Goal: Information Seeking & Learning: Compare options

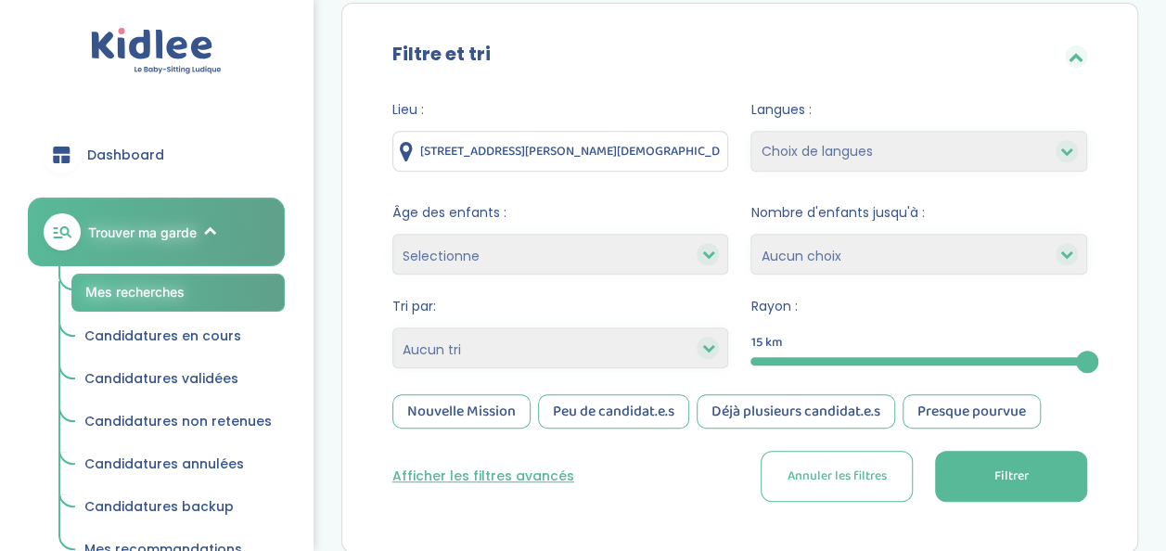
scroll to position [366, 0]
click at [1031, 483] on button "Filtrer" at bounding box center [1011, 475] width 152 height 51
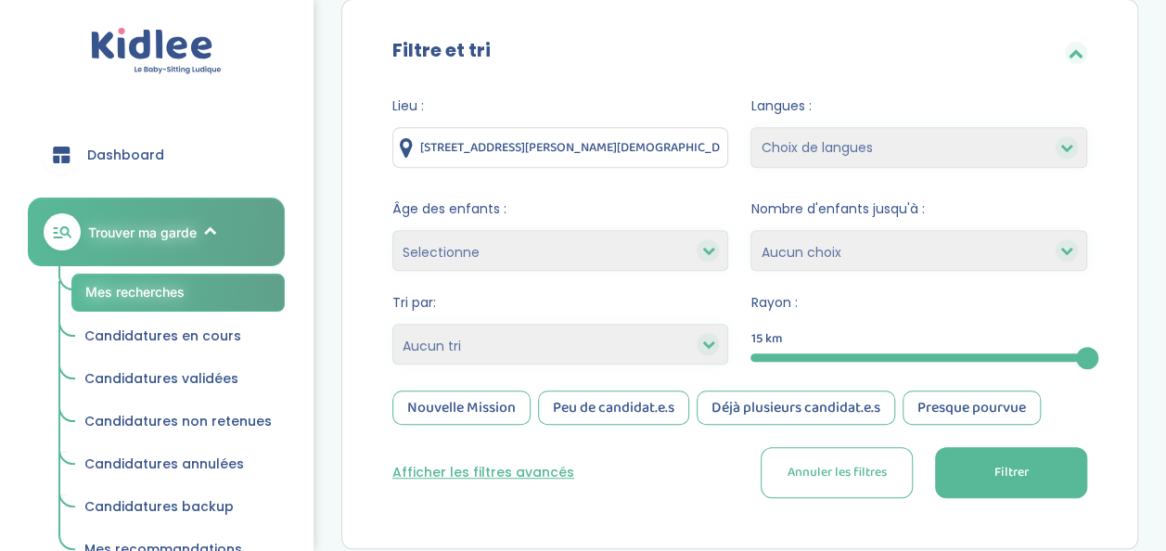
scroll to position [368, 0]
click at [653, 148] on input "11 Avenue du Général de Gaulle , Saint-Ouen-l'Aumône, France" at bounding box center [560, 148] width 337 height 41
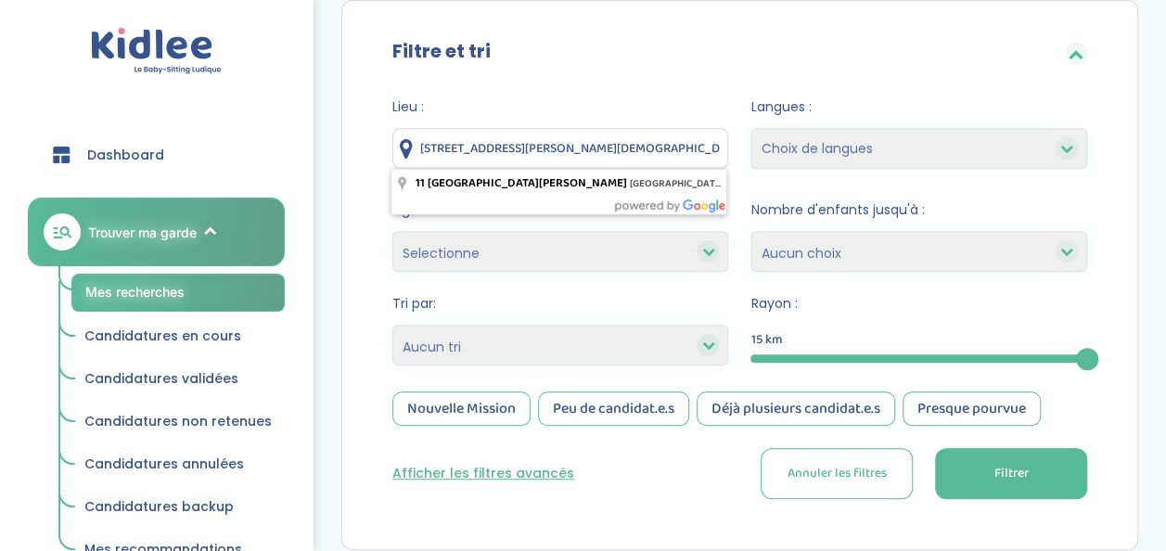
click at [653, 148] on input "11 Avenue du Général de Gaulle , Saint-Ouen-l'Aumône, France" at bounding box center [560, 148] width 337 height 41
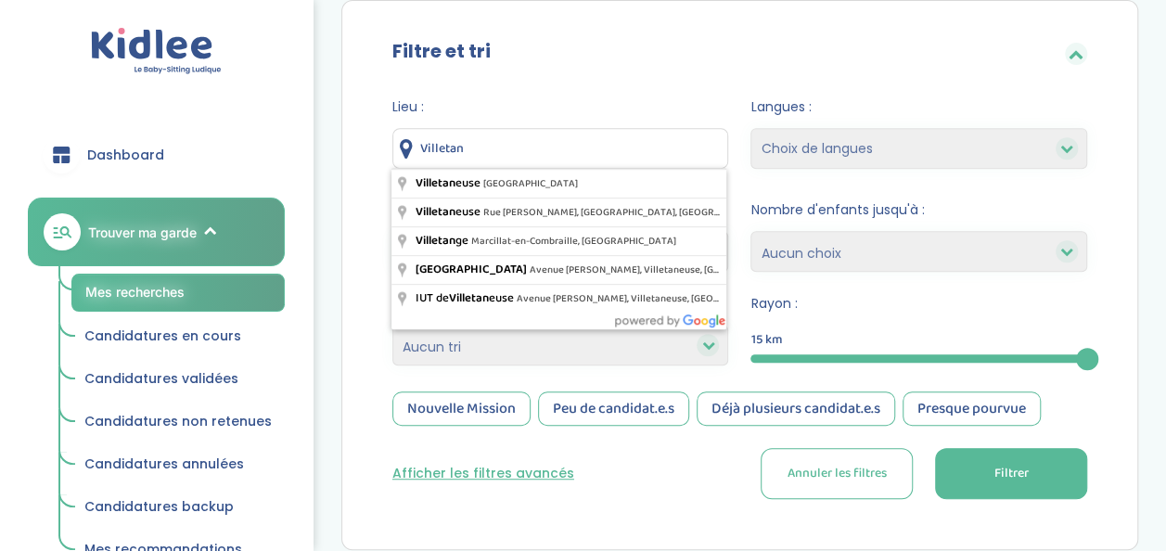
type input "Villetaneuse, France"
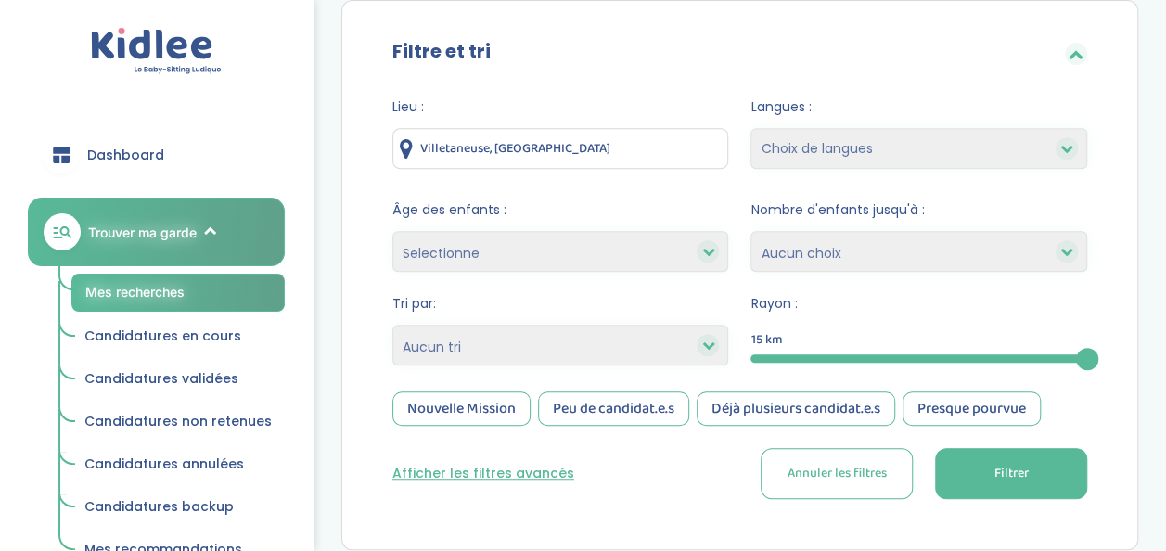
click at [1002, 471] on span "Filtrer" at bounding box center [1011, 473] width 34 height 19
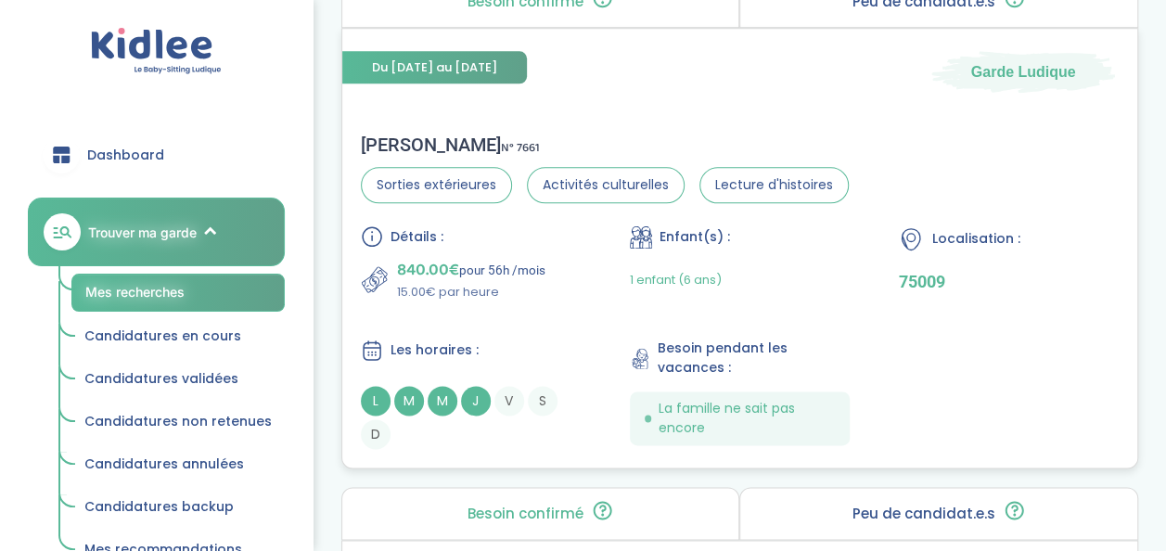
scroll to position [1033, 0]
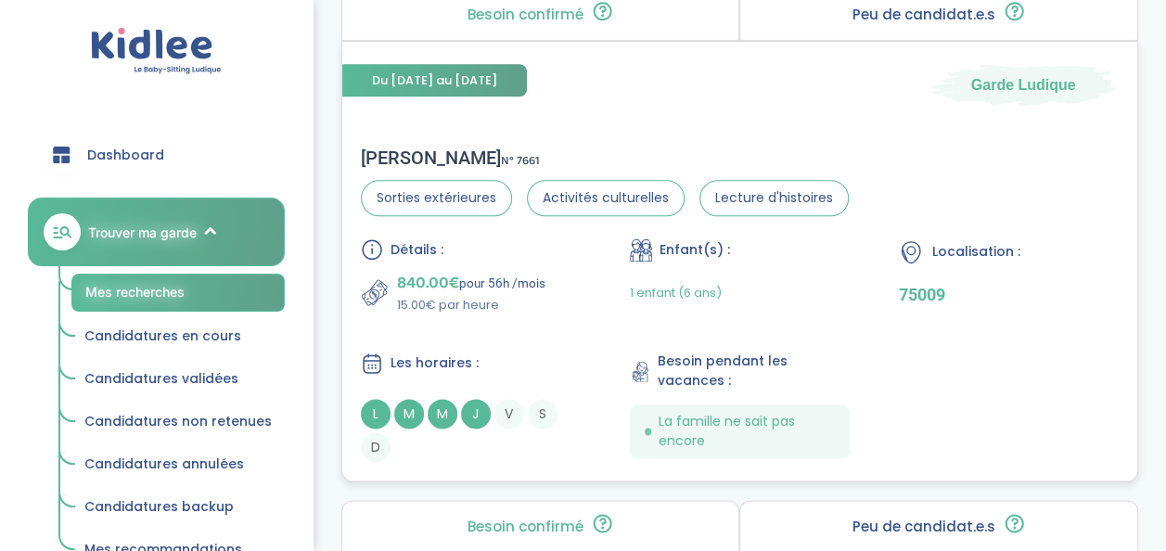
click at [540, 296] on p "15.00€ par heure" at bounding box center [471, 305] width 148 height 19
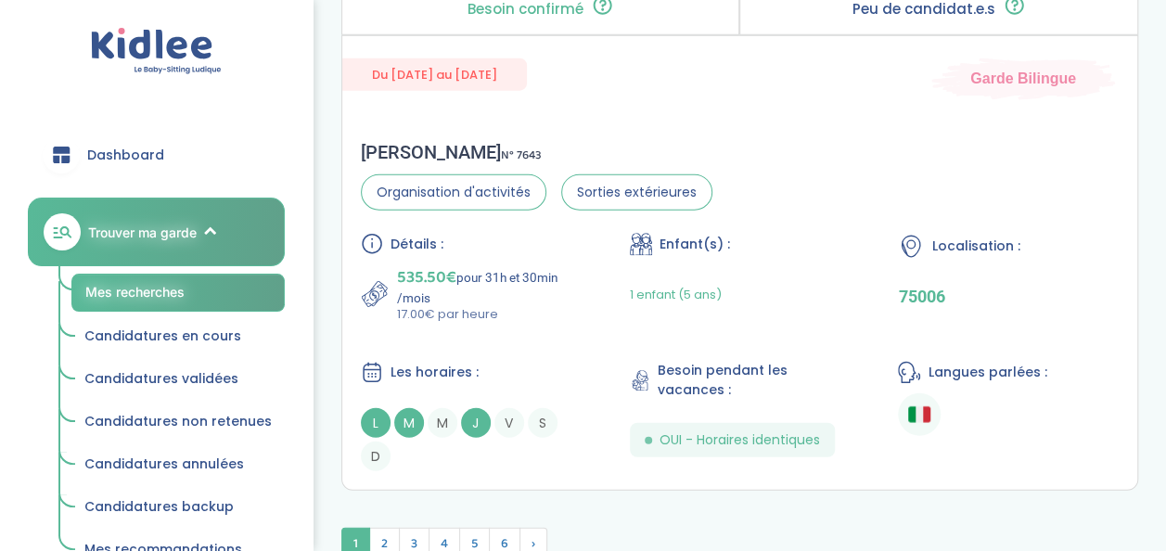
scroll to position [5891, 0]
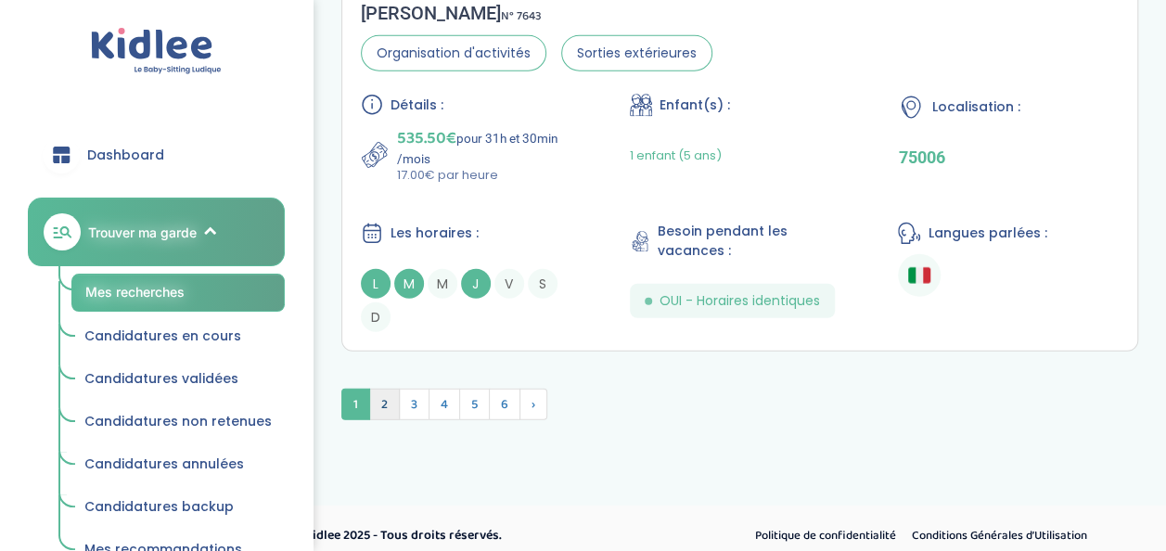
click at [381, 392] on span "2" at bounding box center [384, 405] width 31 height 32
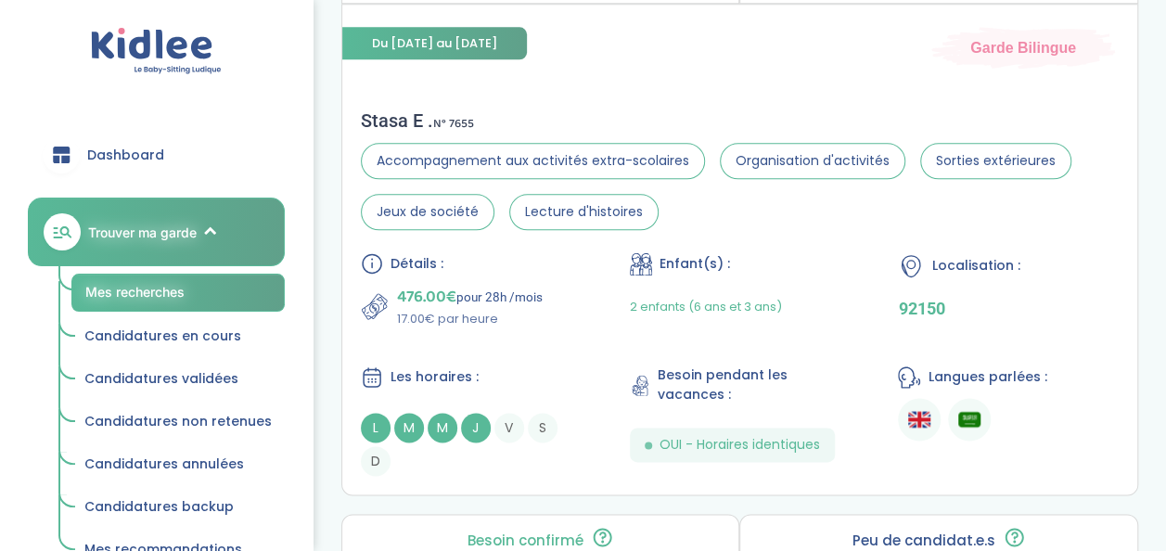
scroll to position [1071, 0]
click at [538, 330] on div "Détails : 476.00€ pour 28h /mois 17.00€ par heure Enfant(s) : 2 enfants (6 ans …" at bounding box center [740, 363] width 758 height 224
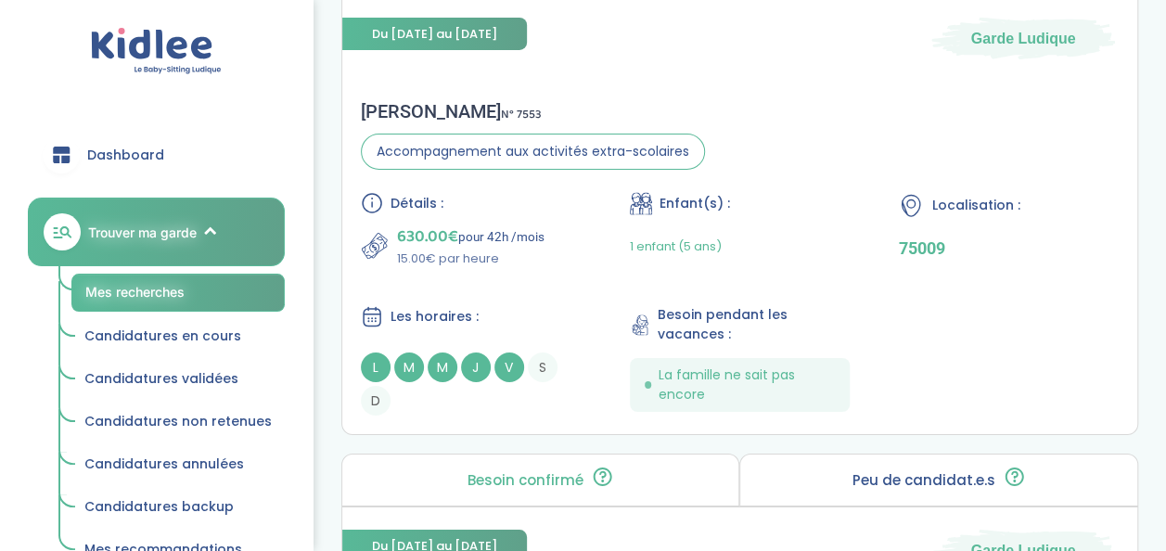
scroll to position [3213, 0]
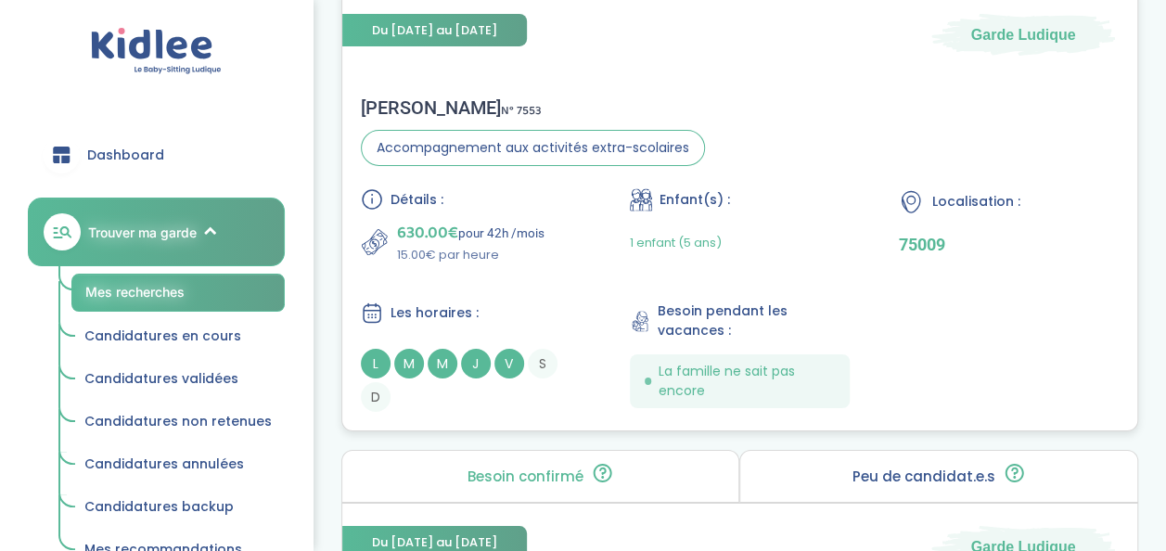
click at [551, 235] on div "630.00€ pour 42h /mois 15.00€ par heure" at bounding box center [471, 242] width 221 height 45
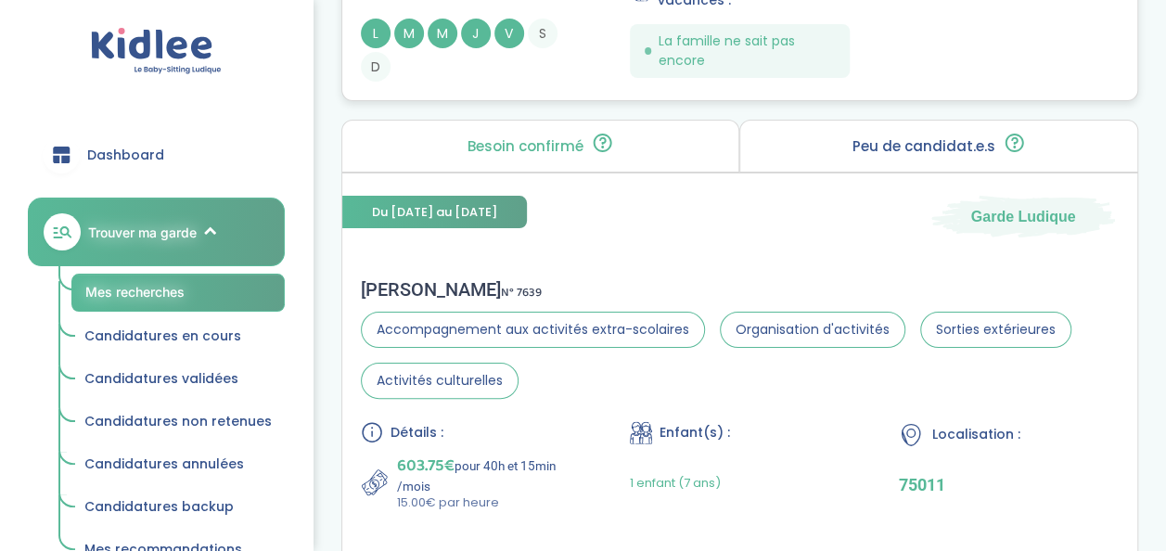
scroll to position [3715, 0]
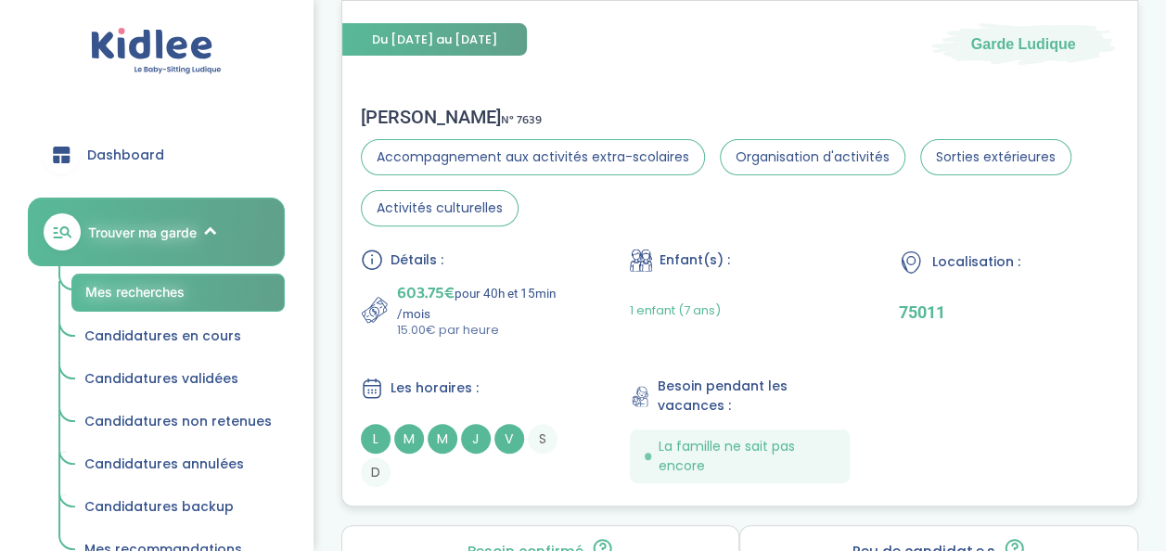
click at [538, 321] on p "15.00€ par heure" at bounding box center [489, 330] width 185 height 19
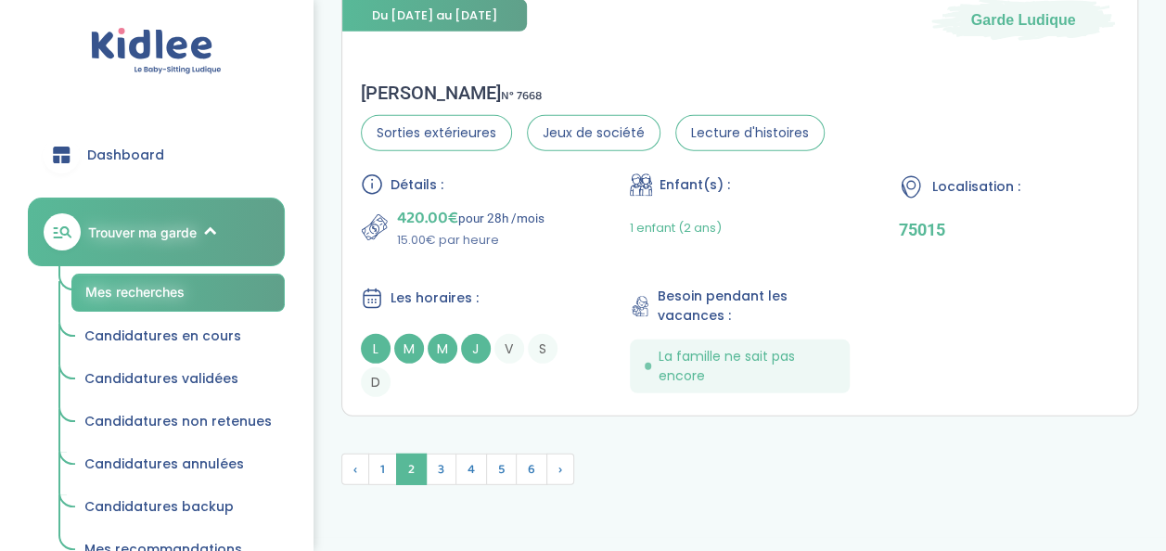
scroll to position [5994, 0]
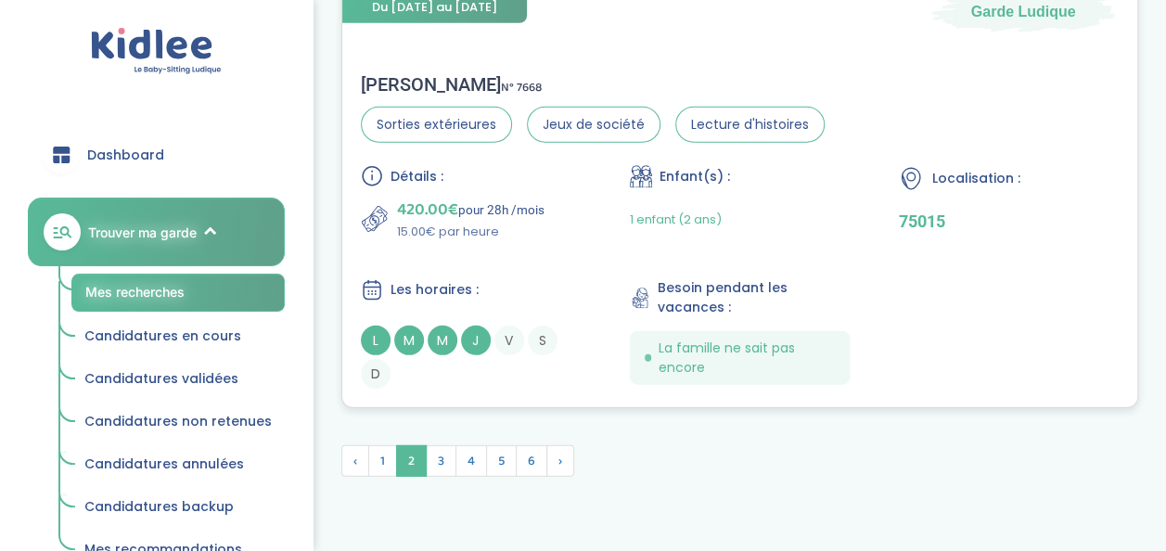
click at [542, 223] on p "15.00€ par heure" at bounding box center [471, 232] width 148 height 19
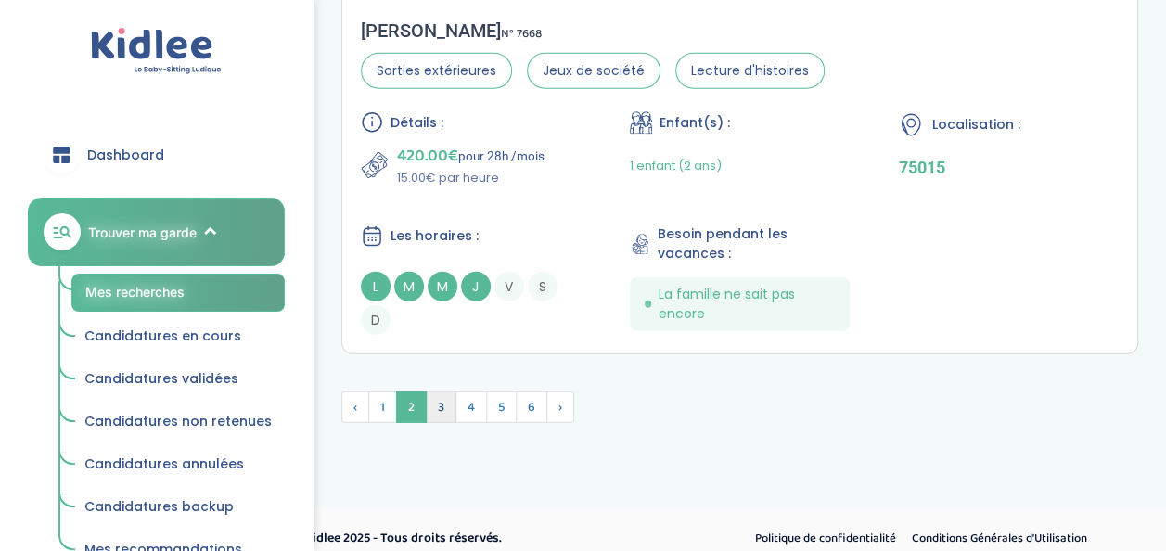
click at [440, 399] on span "3" at bounding box center [441, 407] width 31 height 32
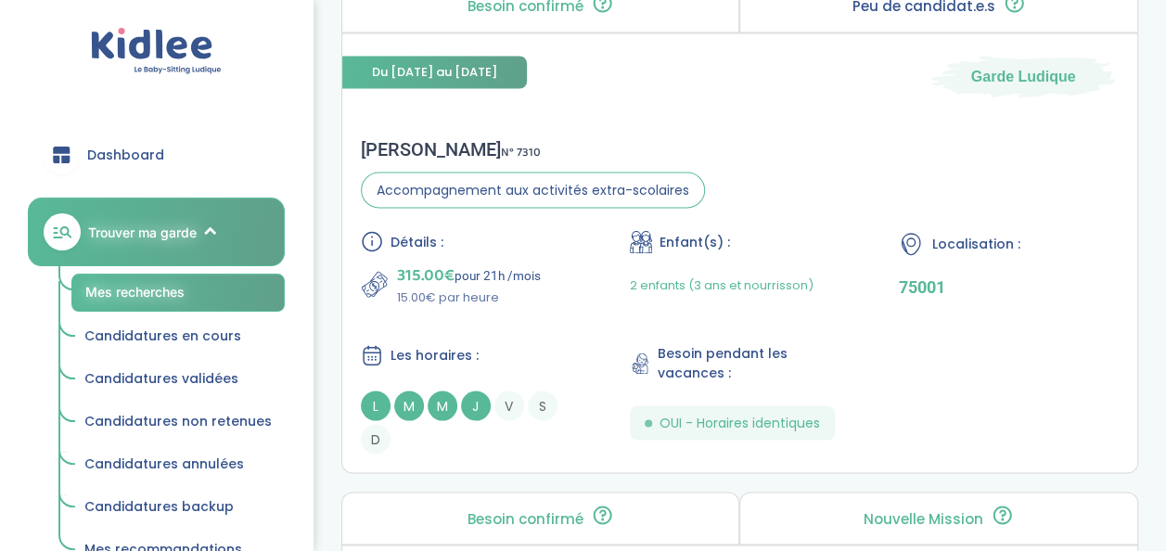
scroll to position [1571, 0]
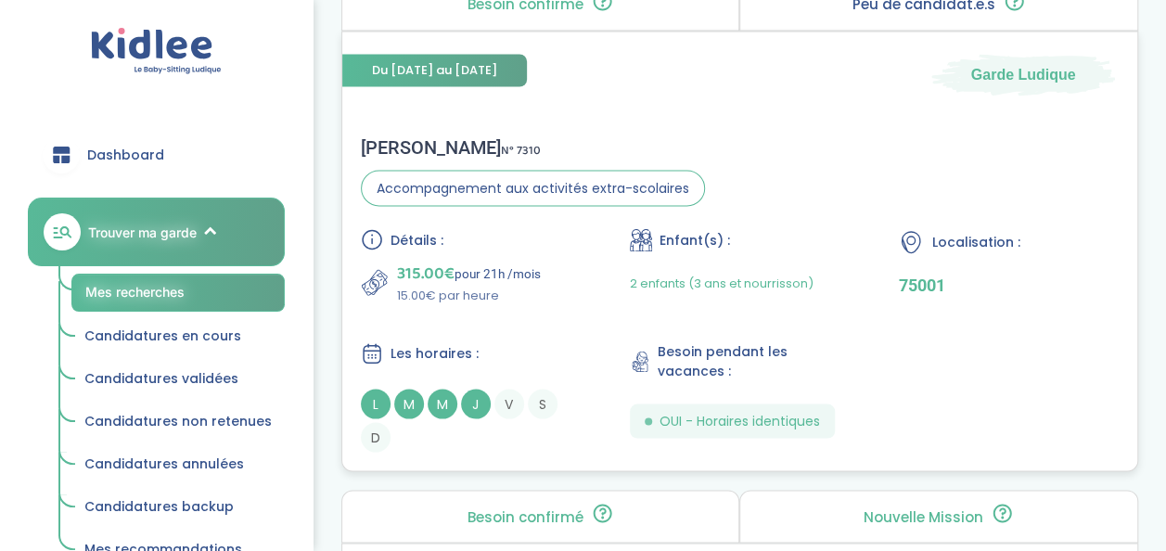
click at [488, 278] on p "315.00€ pour 21h /mois" at bounding box center [469, 273] width 144 height 26
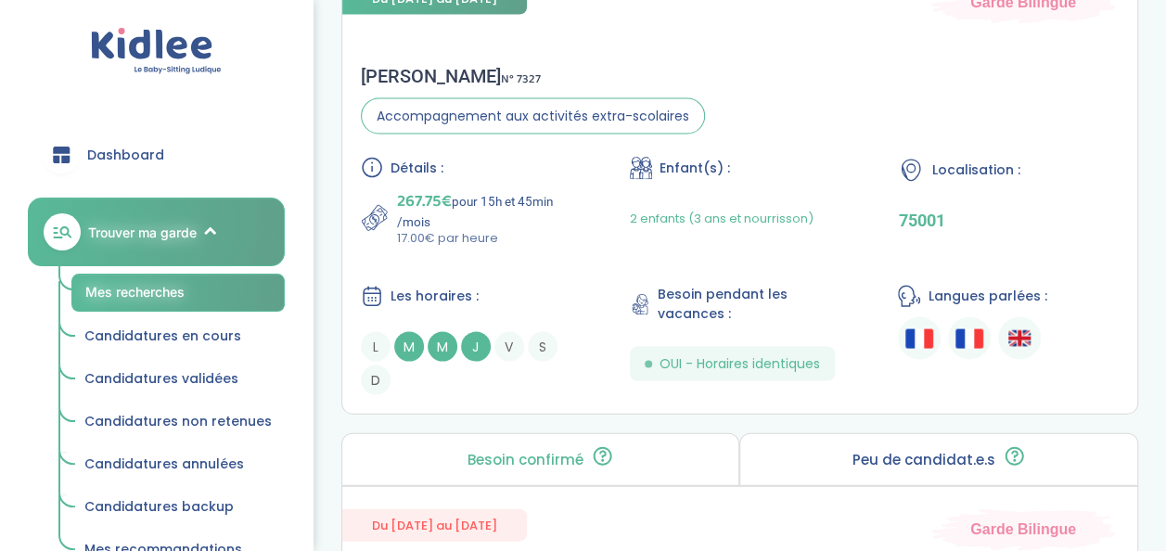
scroll to position [5272, 0]
click at [512, 265] on div "Détails : 267.75€ pour 15h et 45min /mois 17.00€ par heure Enfant(s) : 2 enfant…" at bounding box center [740, 275] width 758 height 238
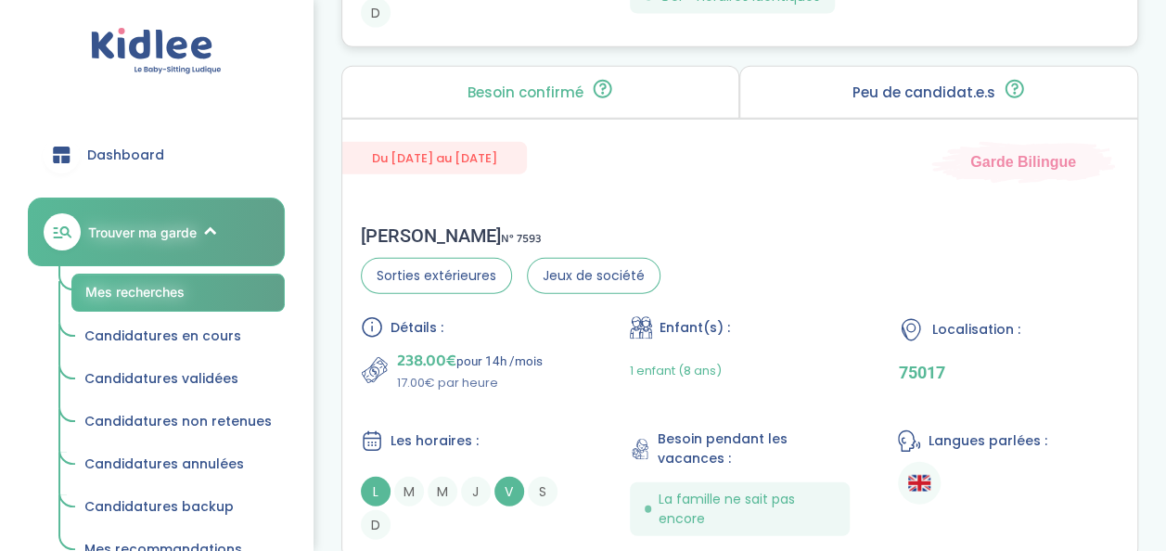
scroll to position [5846, 0]
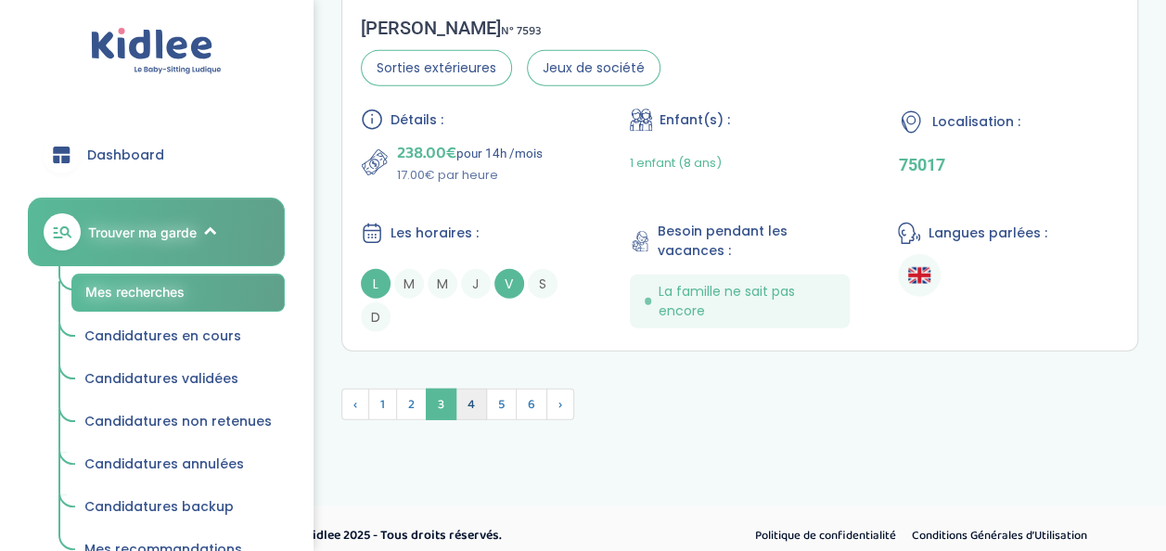
click at [476, 391] on span "4" at bounding box center [471, 405] width 32 height 32
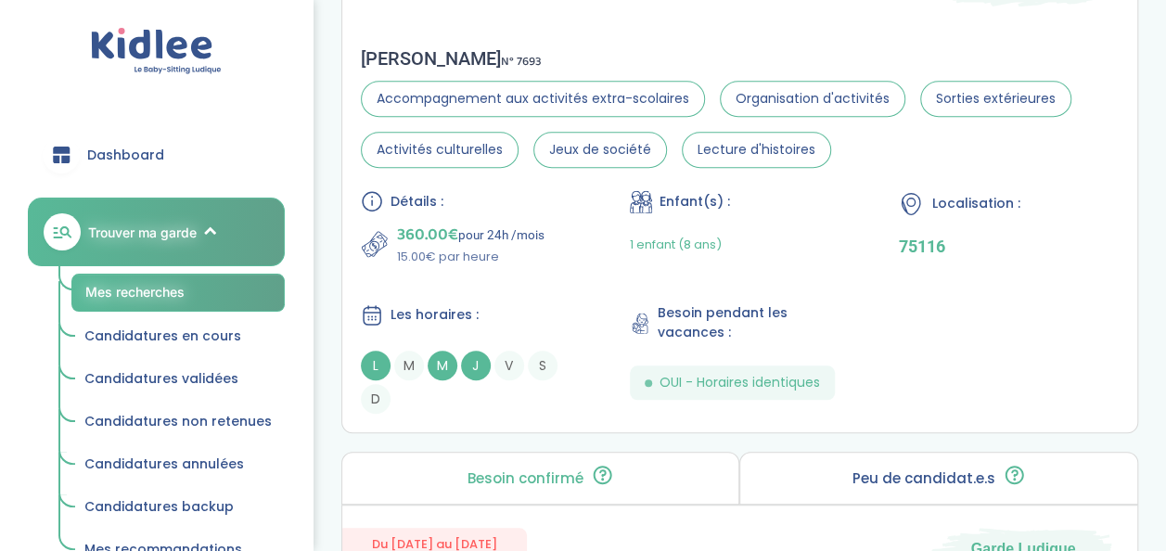
scroll to position [4183, 0]
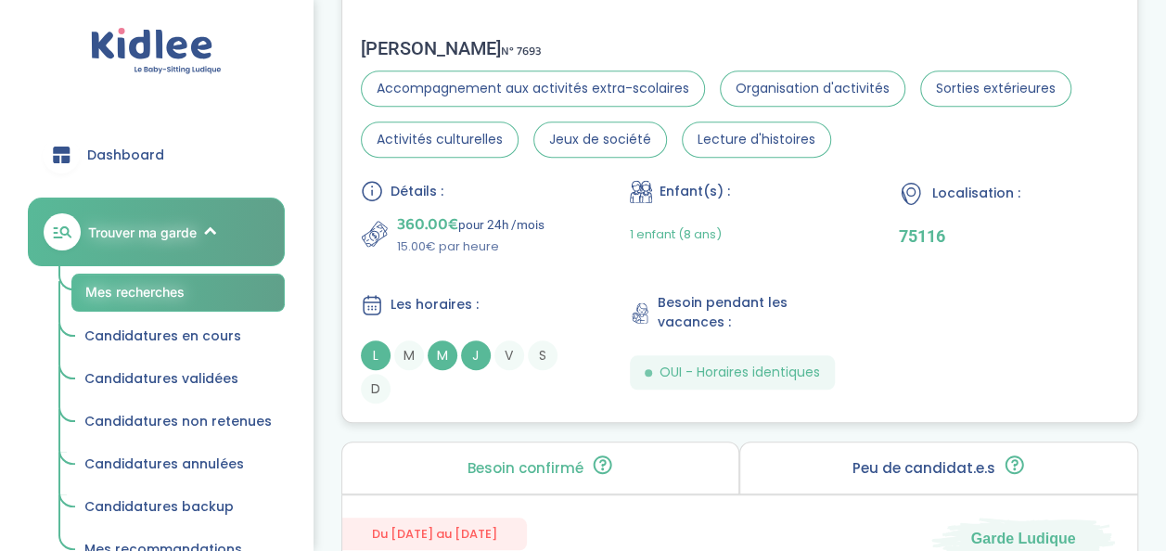
click at [471, 315] on div "Détails : 360.00€ pour 24h /mois 15.00€ par heure Enfant(s) : 1 enfant (8 ans) …" at bounding box center [740, 292] width 758 height 224
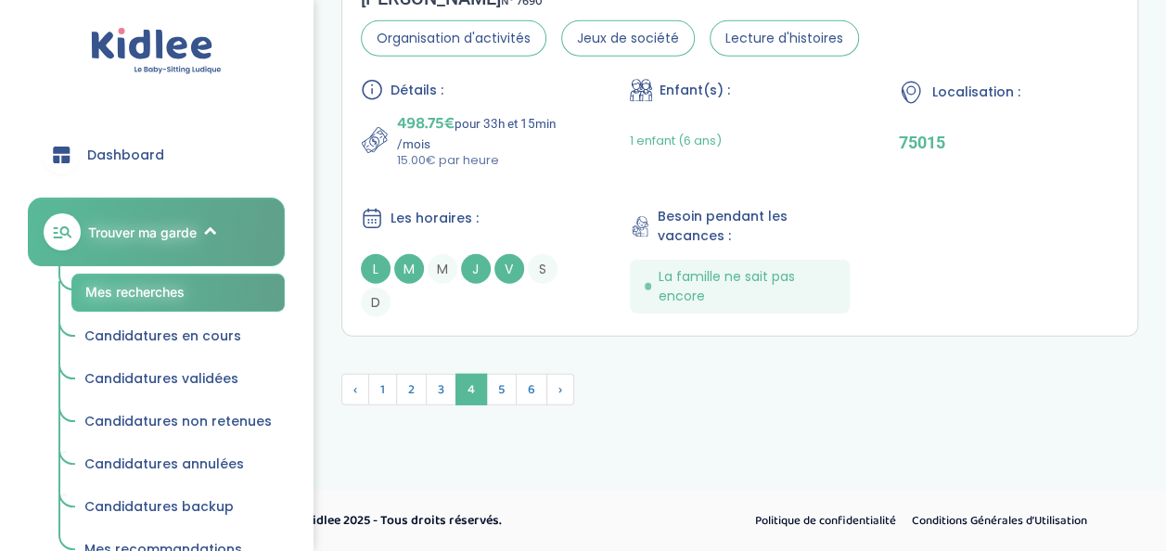
scroll to position [5930, 0]
click at [489, 396] on span "5" at bounding box center [501, 390] width 31 height 32
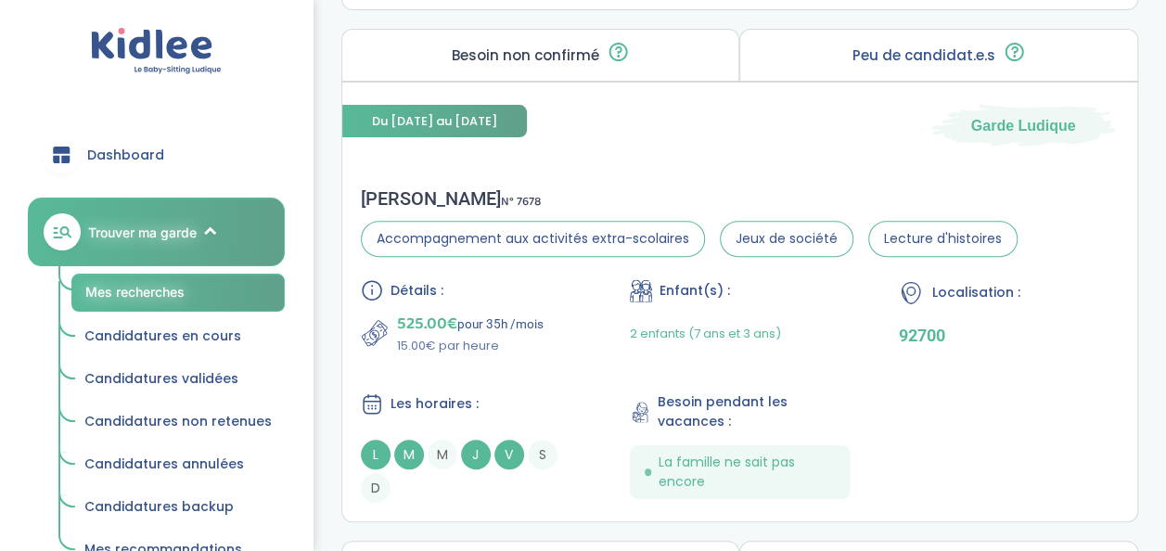
scroll to position [3698, 0]
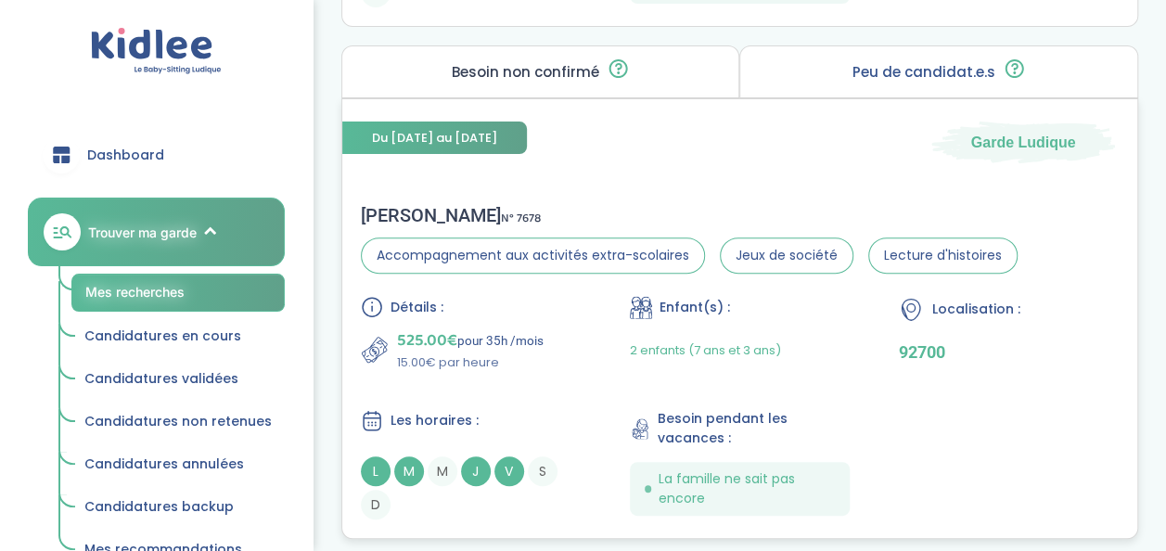
click at [471, 425] on div "Les horaires : L M M J V S D" at bounding box center [471, 464] width 221 height 110
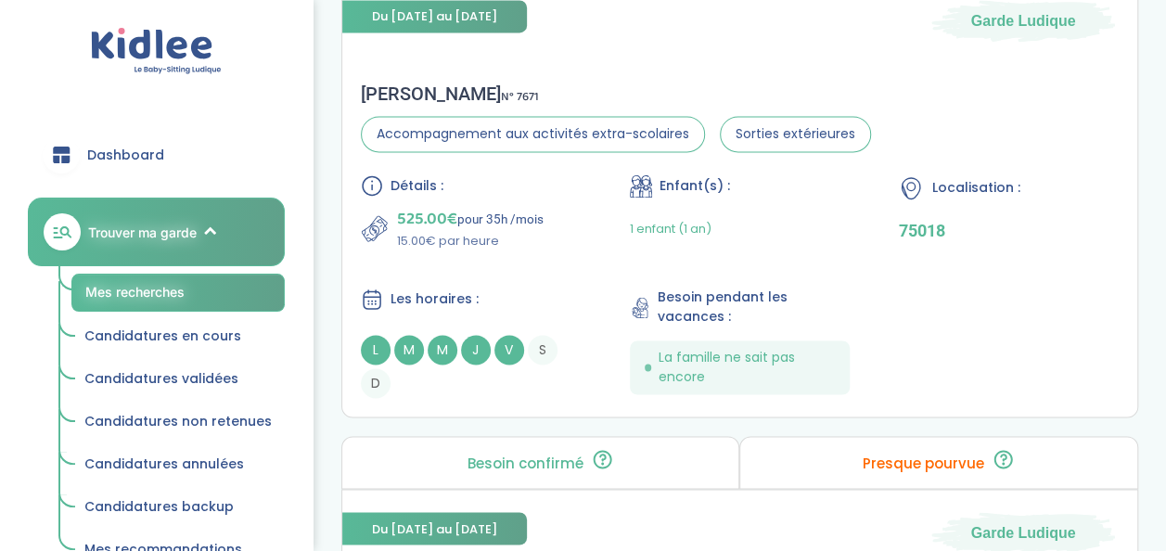
scroll to position [4849, 0]
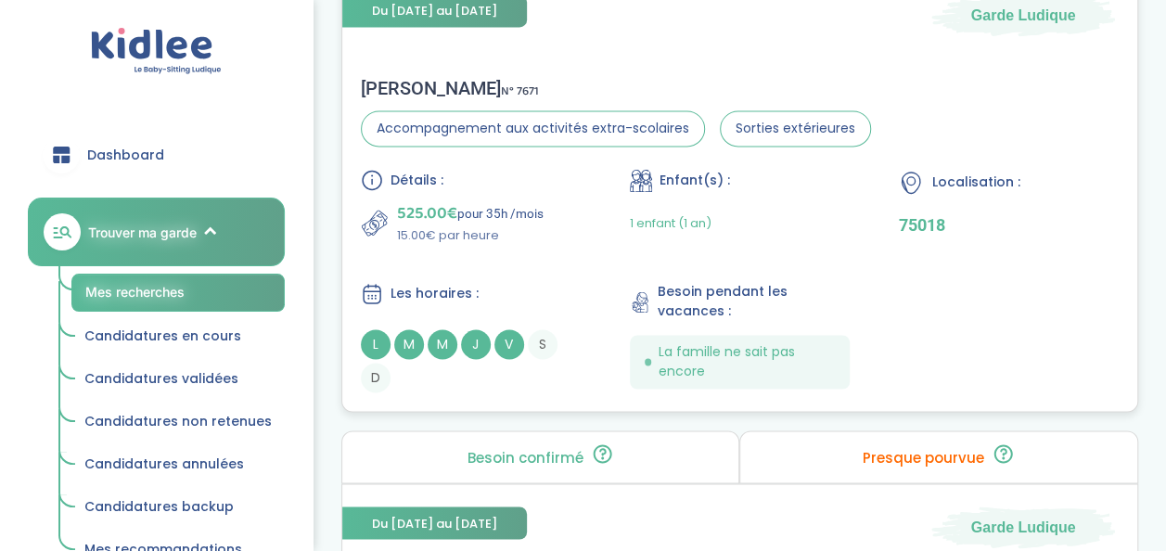
click at [469, 258] on div "Détails : 525.00€ pour 35h /mois 15.00€ par heure Enfant(s) : 1 enfant (1 an) L…" at bounding box center [740, 281] width 758 height 224
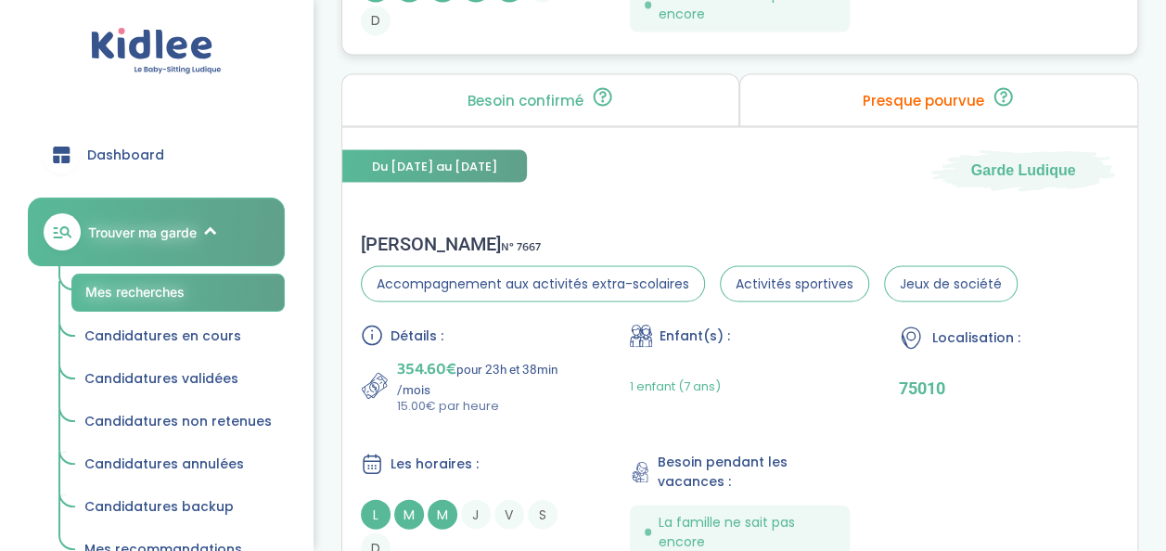
scroll to position [5210, 0]
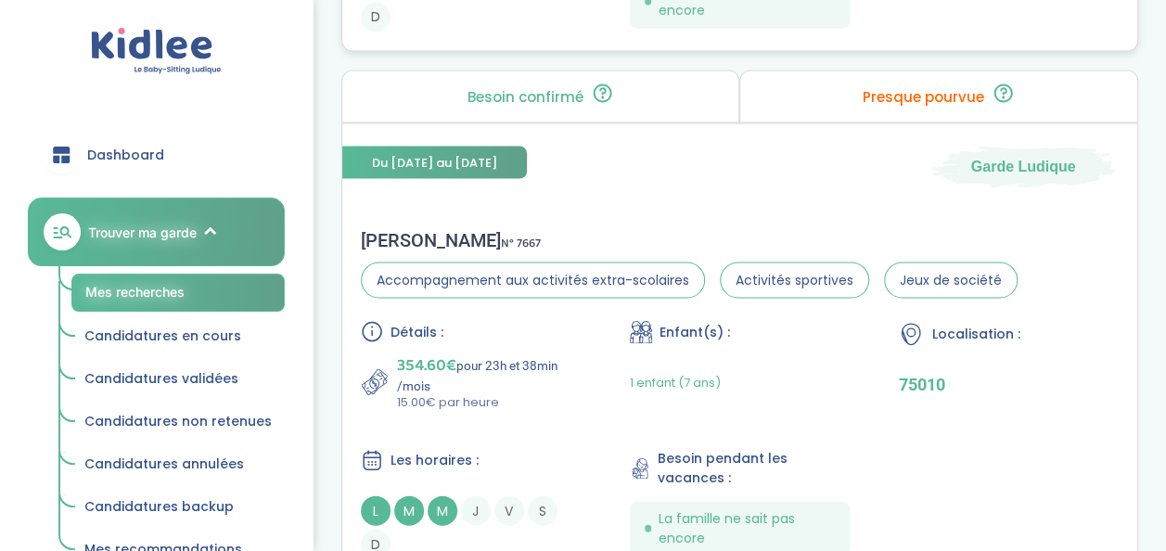
click at [547, 321] on div "Détails :" at bounding box center [471, 331] width 221 height 22
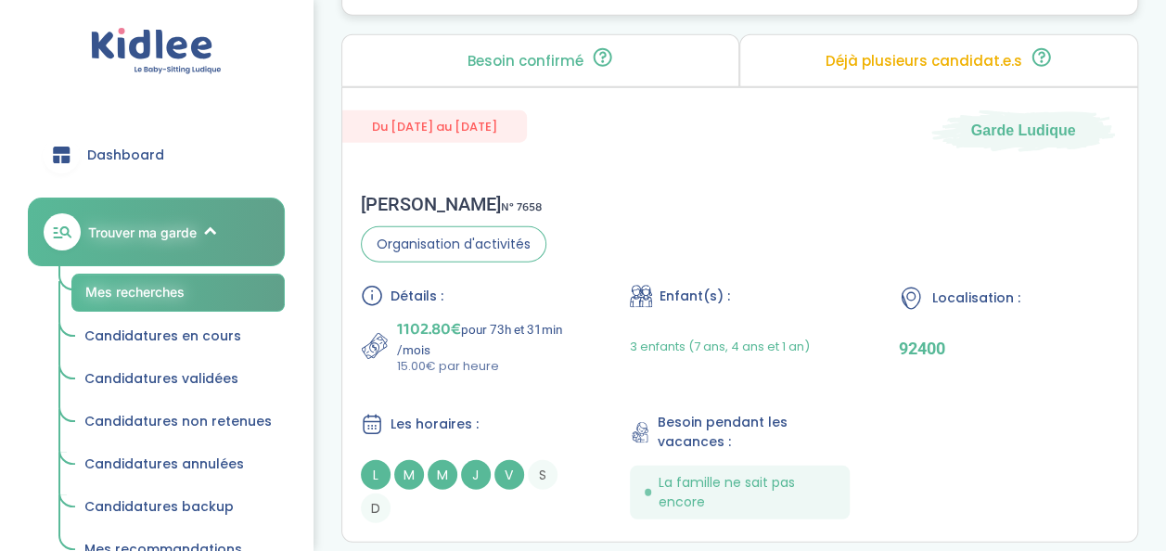
scroll to position [5961, 0]
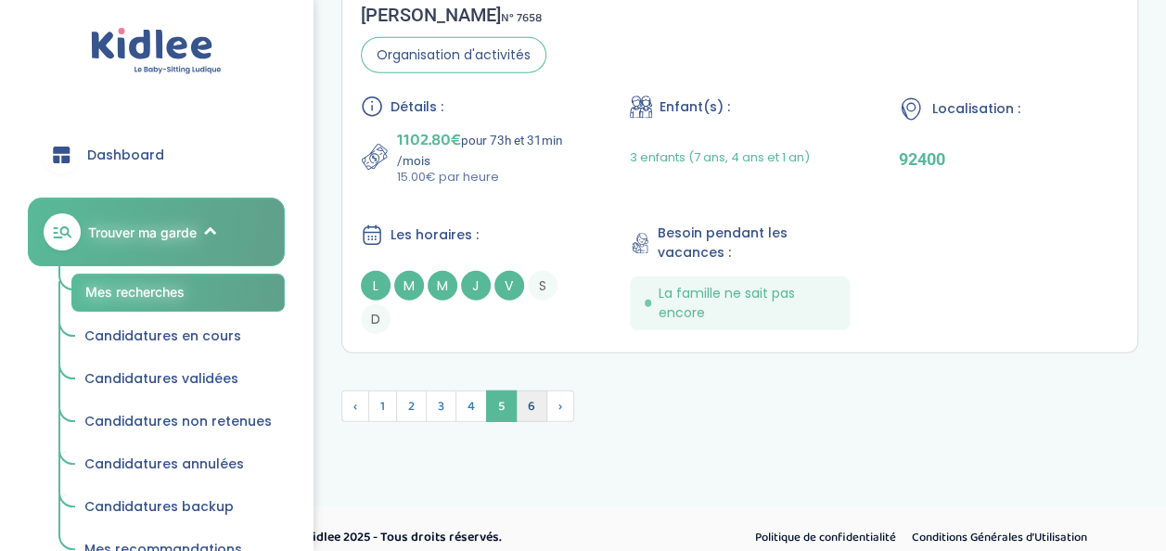
click at [523, 391] on span "6" at bounding box center [532, 407] width 32 height 32
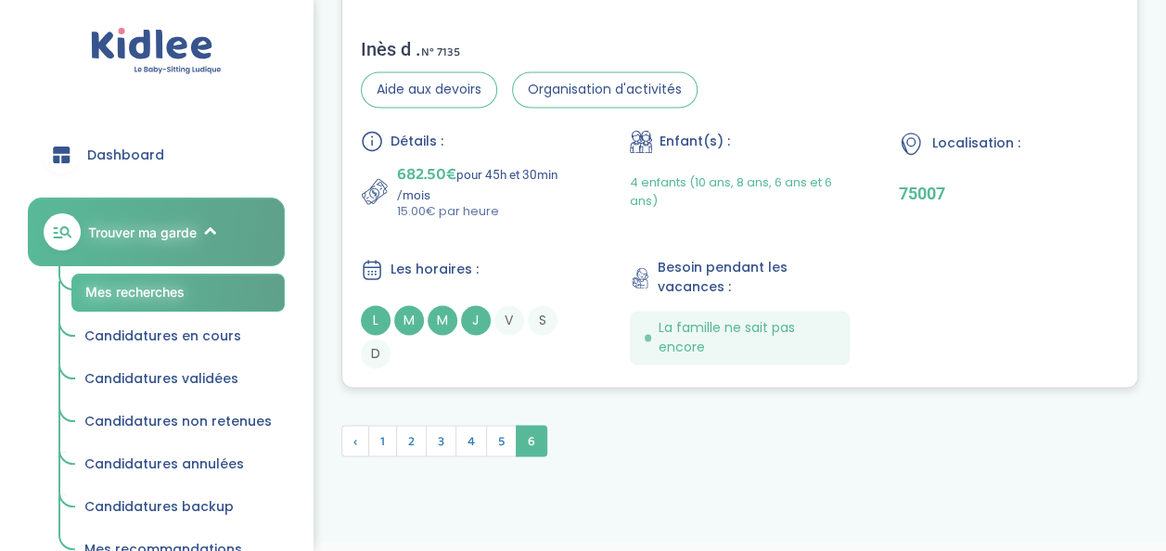
scroll to position [4844, 0]
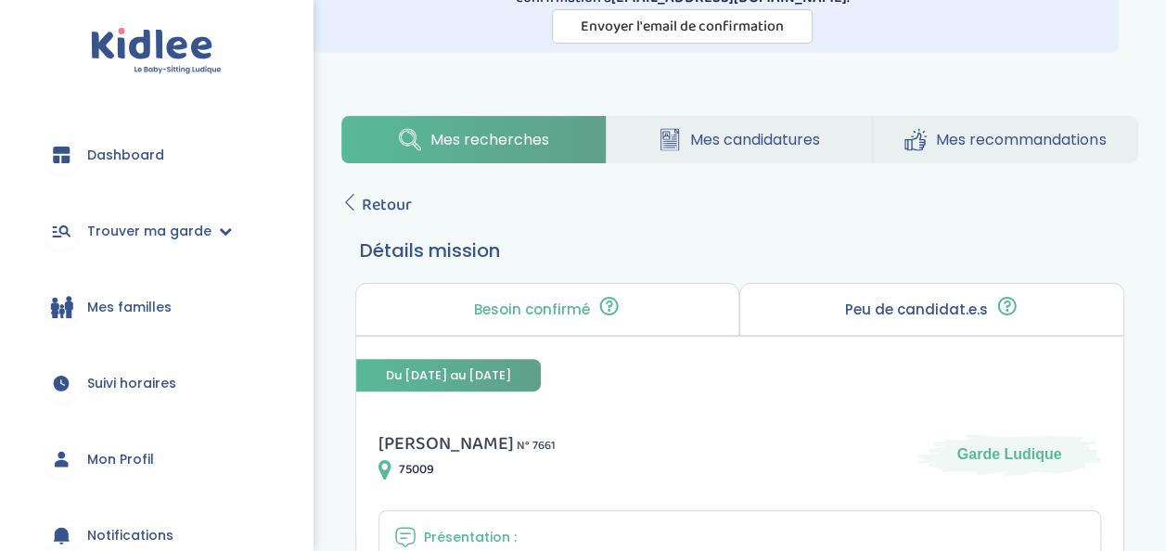
scroll to position [116, 0]
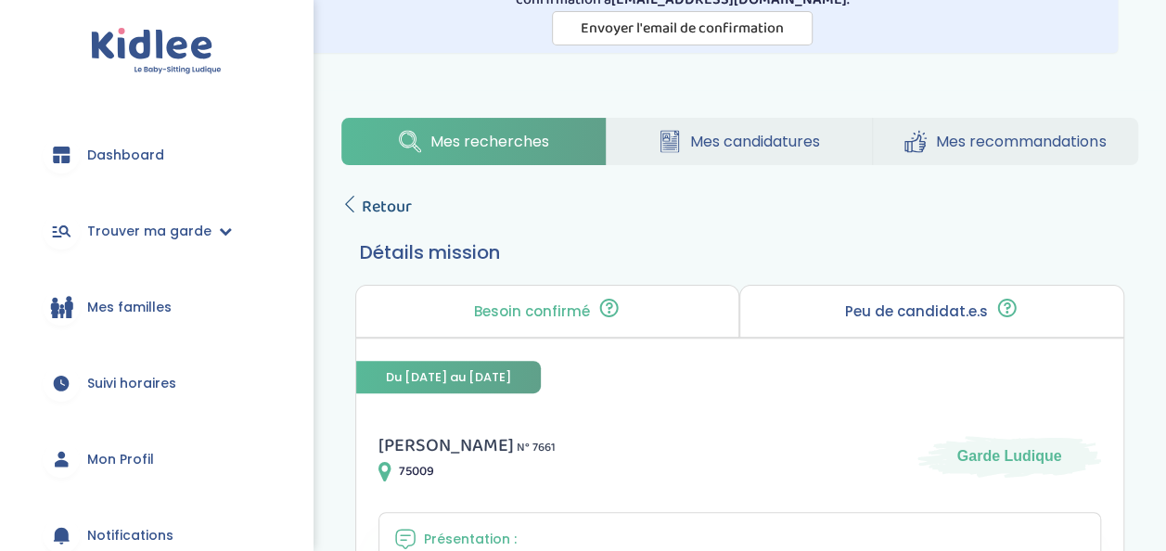
click at [378, 204] on span "Retour" at bounding box center [387, 207] width 50 height 26
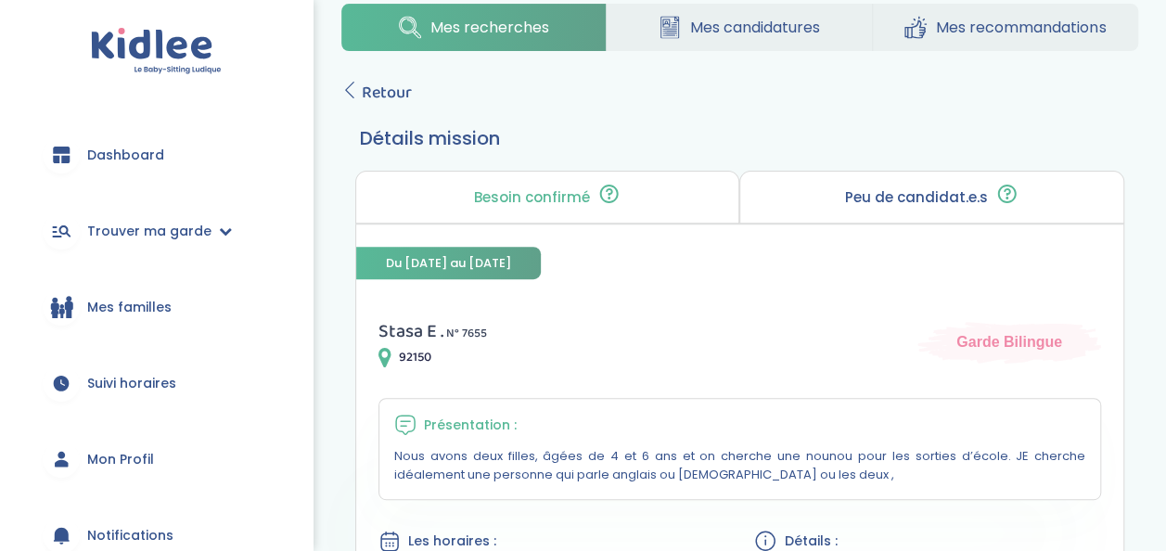
scroll to position [217, 0]
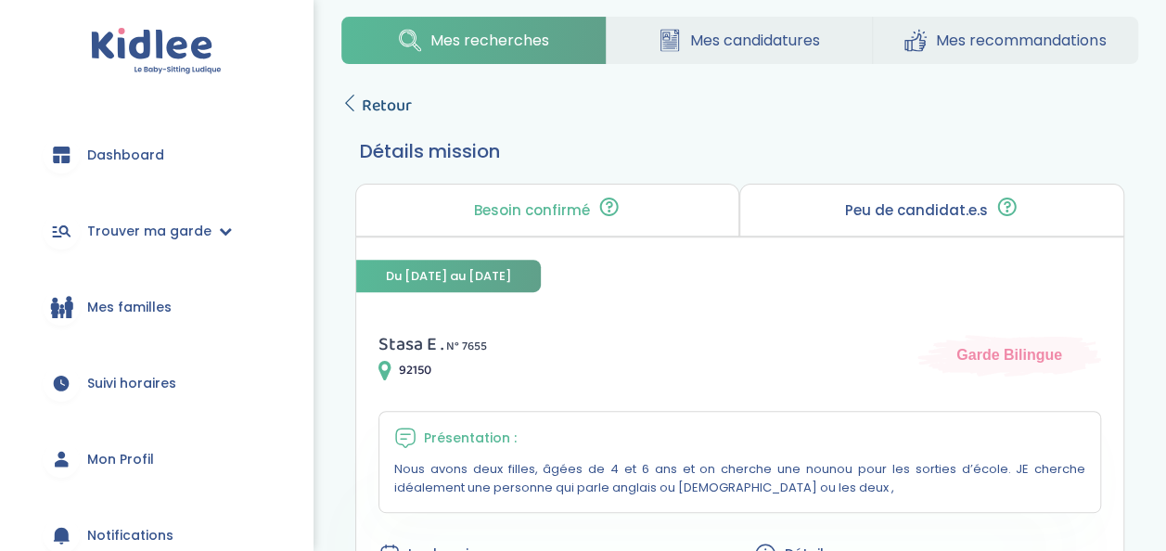
drag, startPoint x: 417, startPoint y: 108, endPoint x: 403, endPoint y: 108, distance: 14.8
click at [403, 108] on span "Retour" at bounding box center [387, 106] width 50 height 26
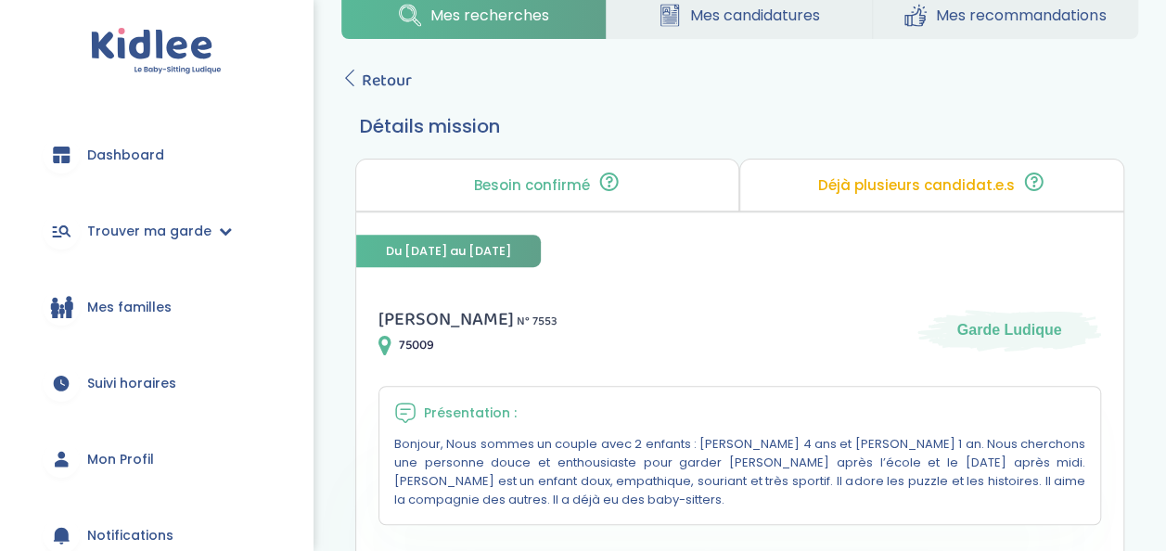
scroll to position [240, 0]
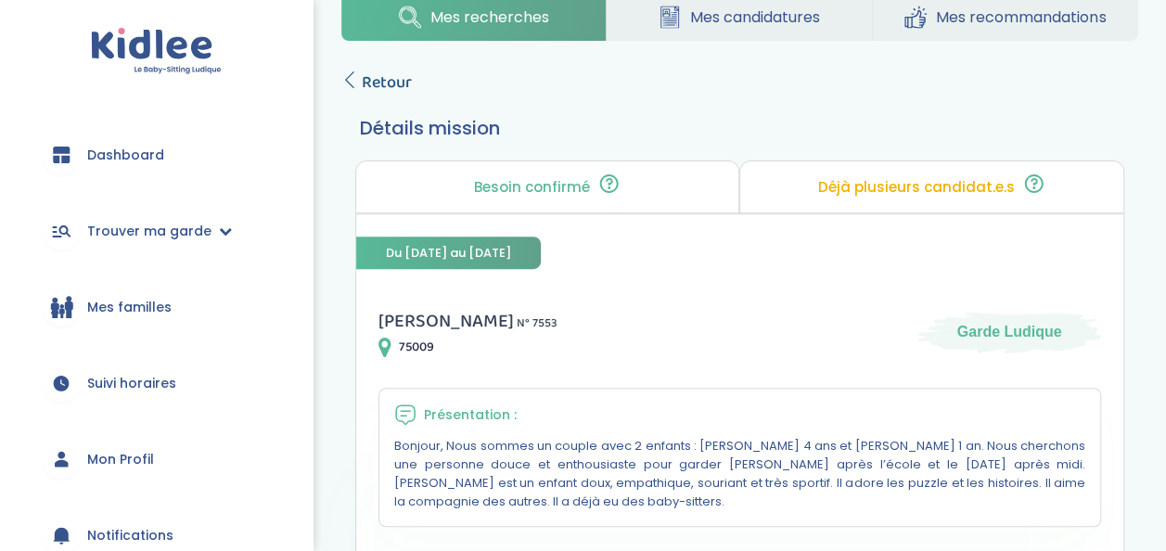
click at [391, 72] on span "Retour" at bounding box center [387, 83] width 50 height 26
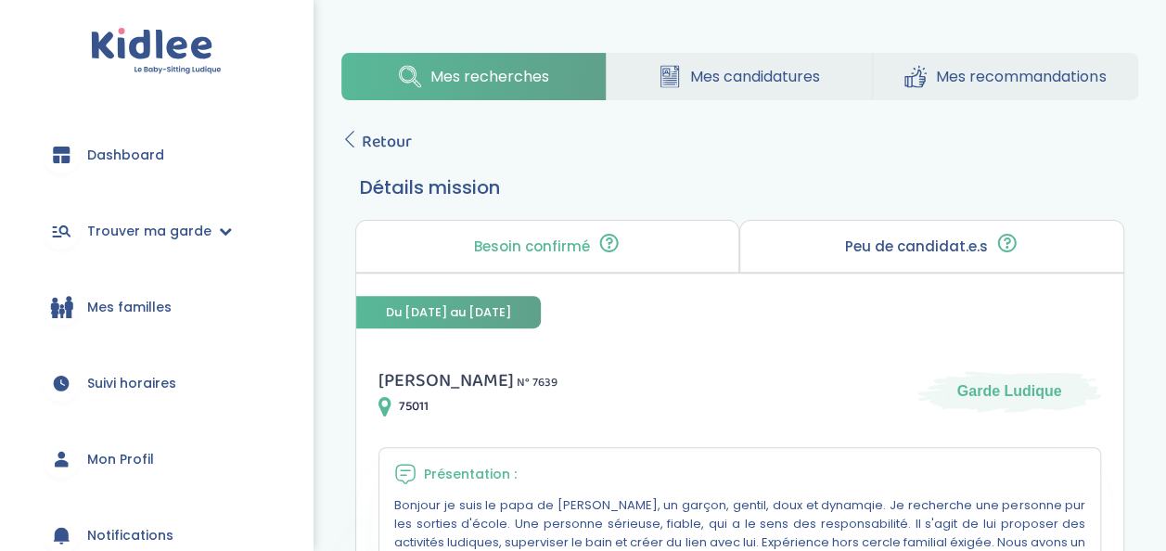
scroll to position [175, 0]
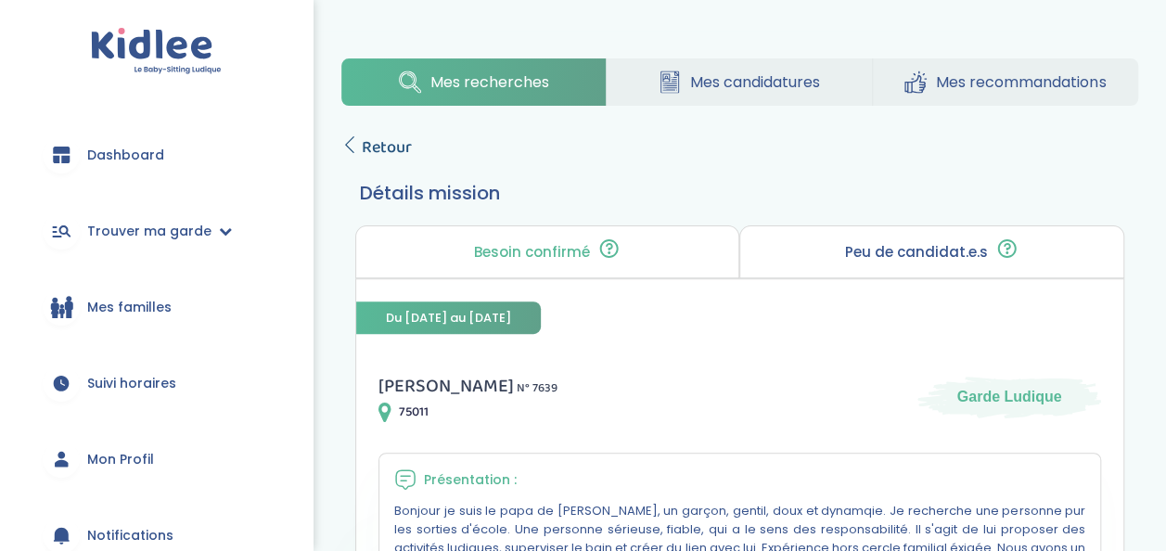
click at [385, 139] on span "Retour" at bounding box center [387, 148] width 50 height 26
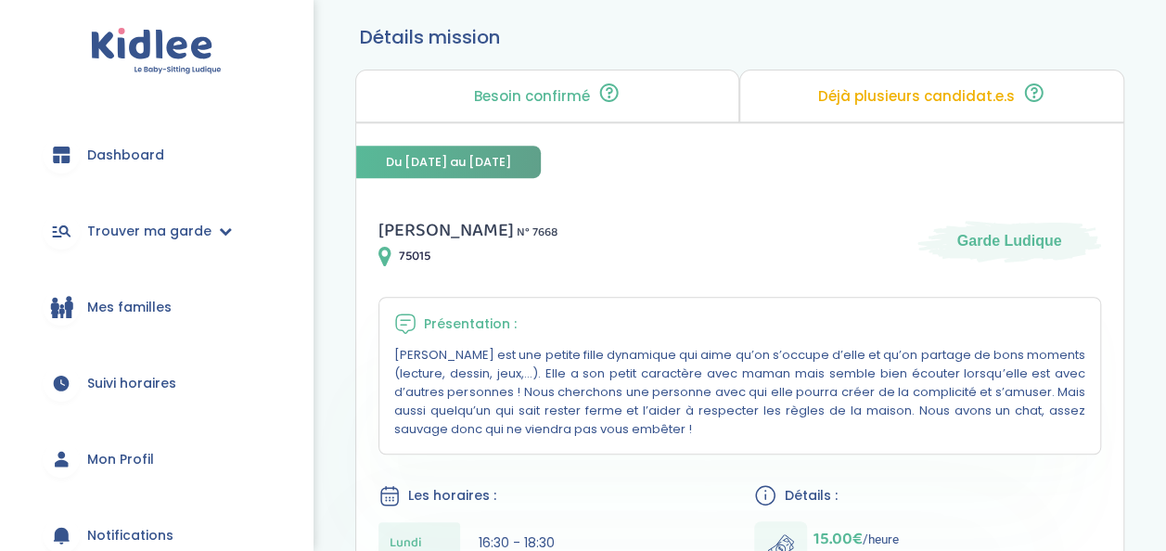
scroll to position [160, 0]
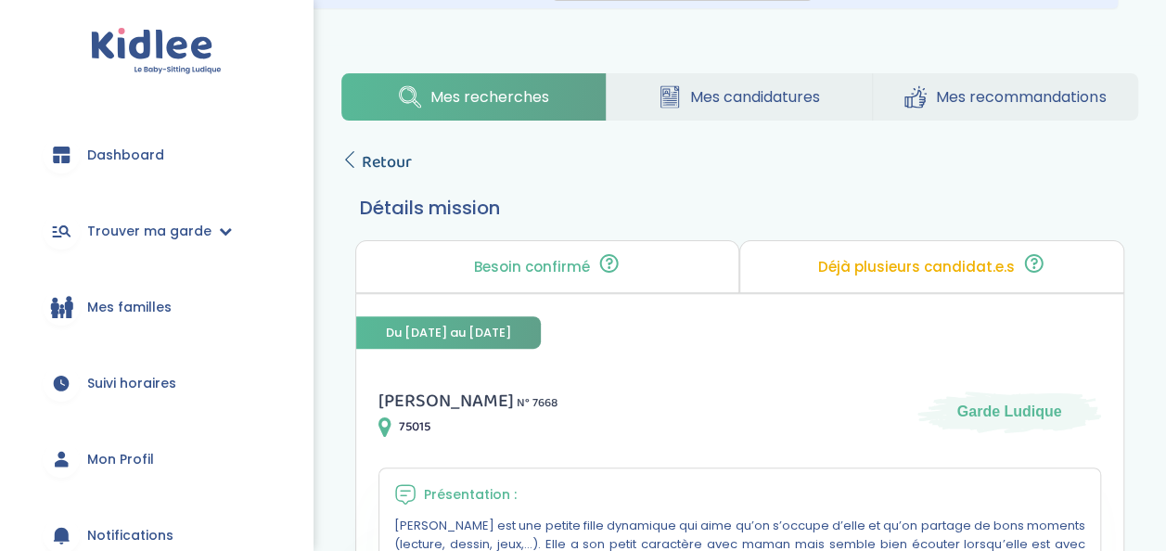
click at [370, 149] on span "Retour" at bounding box center [387, 162] width 50 height 26
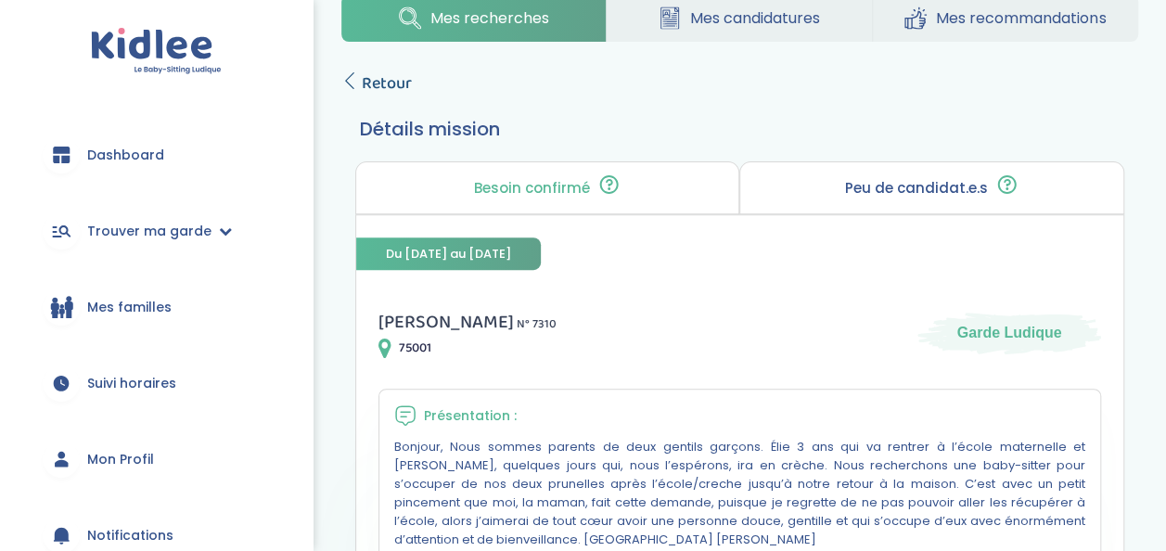
scroll to position [231, 0]
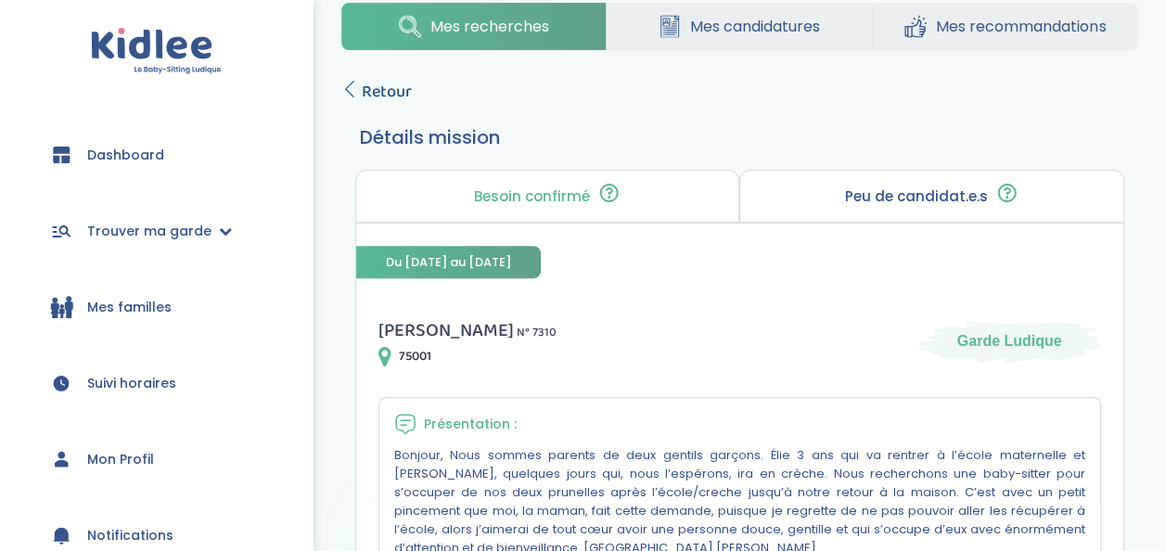
click at [390, 95] on span "Retour" at bounding box center [387, 92] width 50 height 26
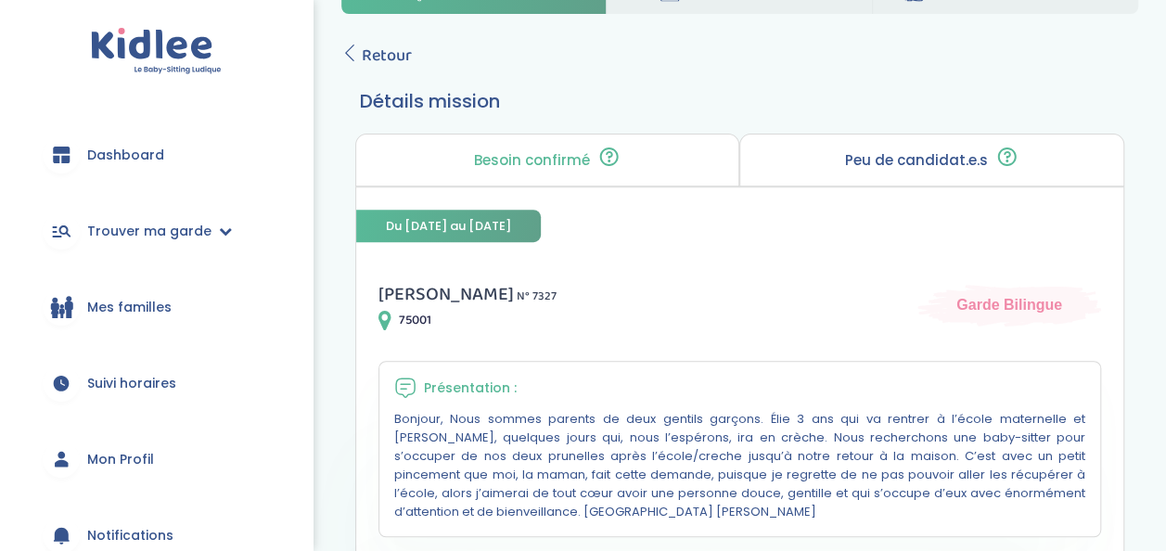
scroll to position [235, 0]
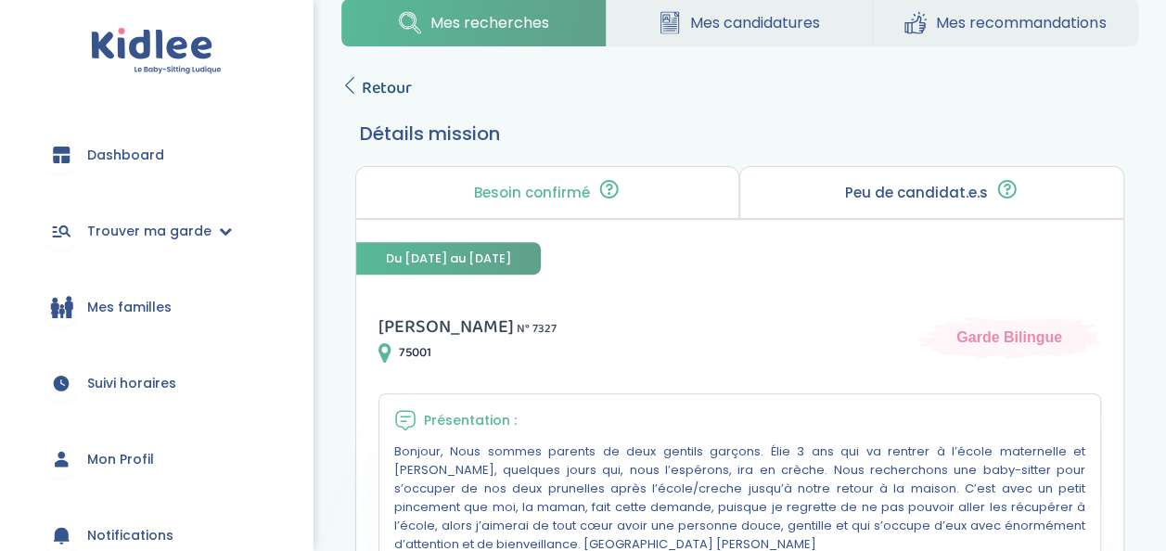
click at [377, 86] on span "Retour" at bounding box center [387, 88] width 50 height 26
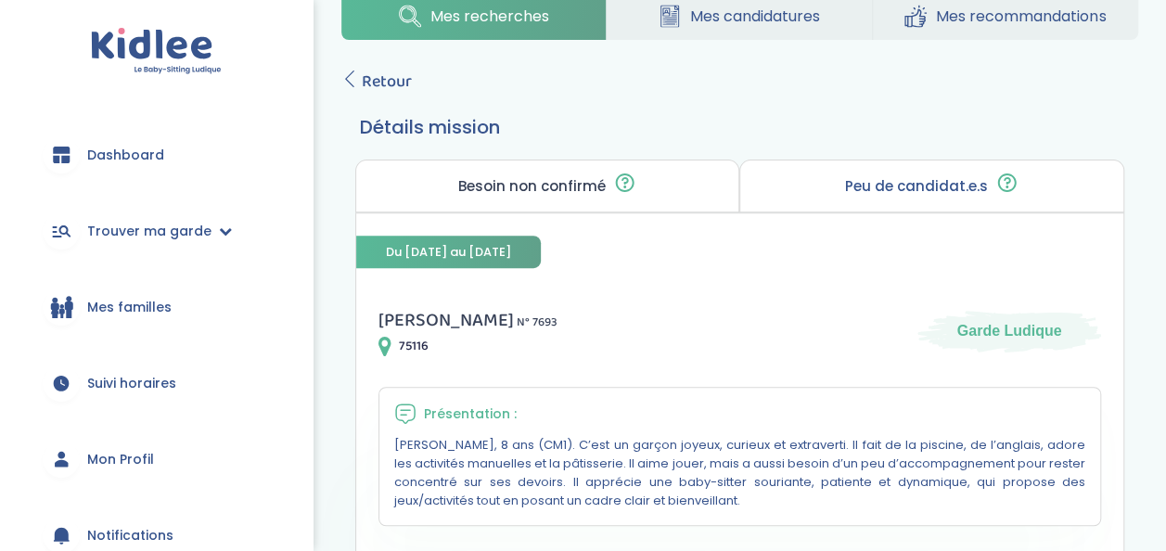
scroll to position [240, 0]
click at [358, 82] on link "Retour" at bounding box center [376, 83] width 71 height 26
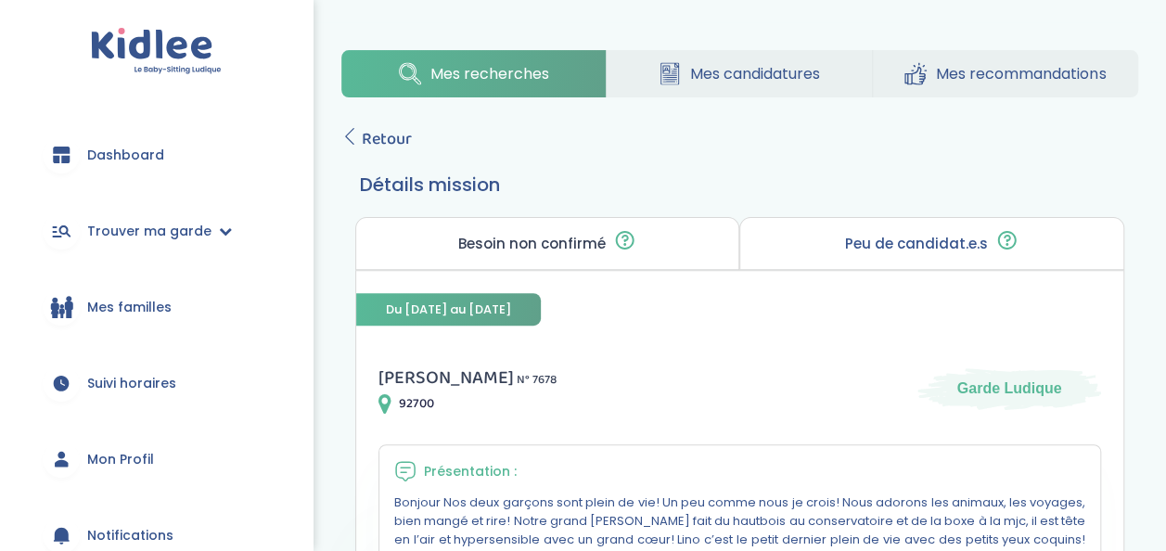
scroll to position [182, 0]
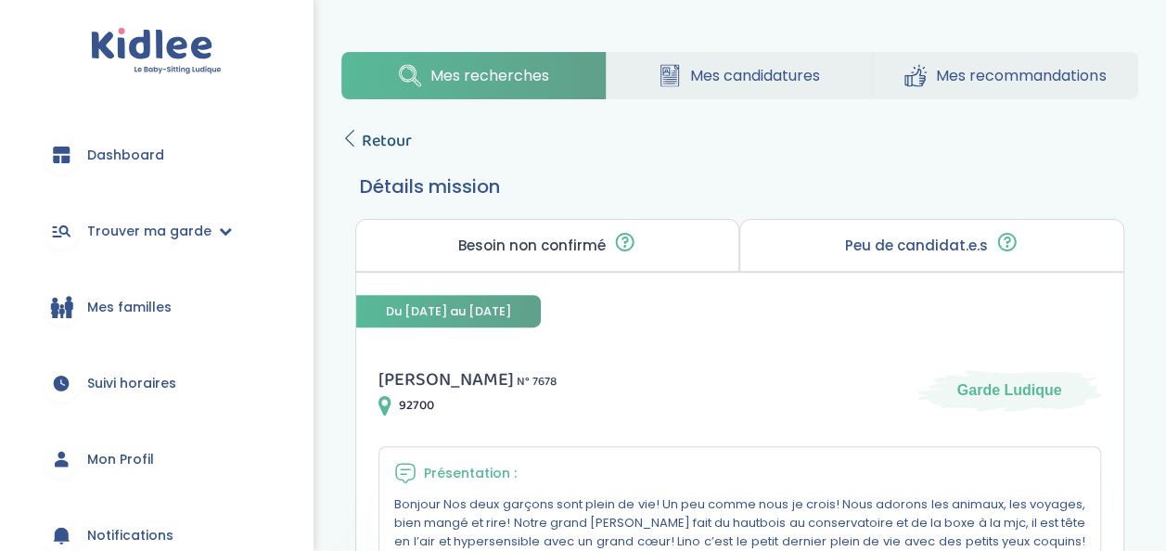
click at [373, 135] on span "Retour" at bounding box center [387, 141] width 50 height 26
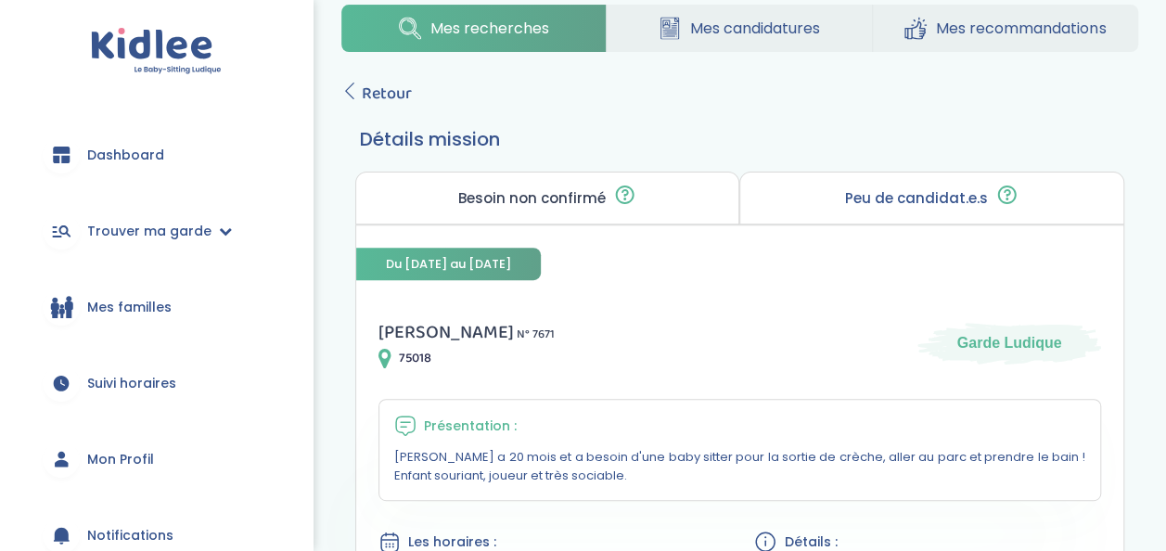
scroll to position [199, 0]
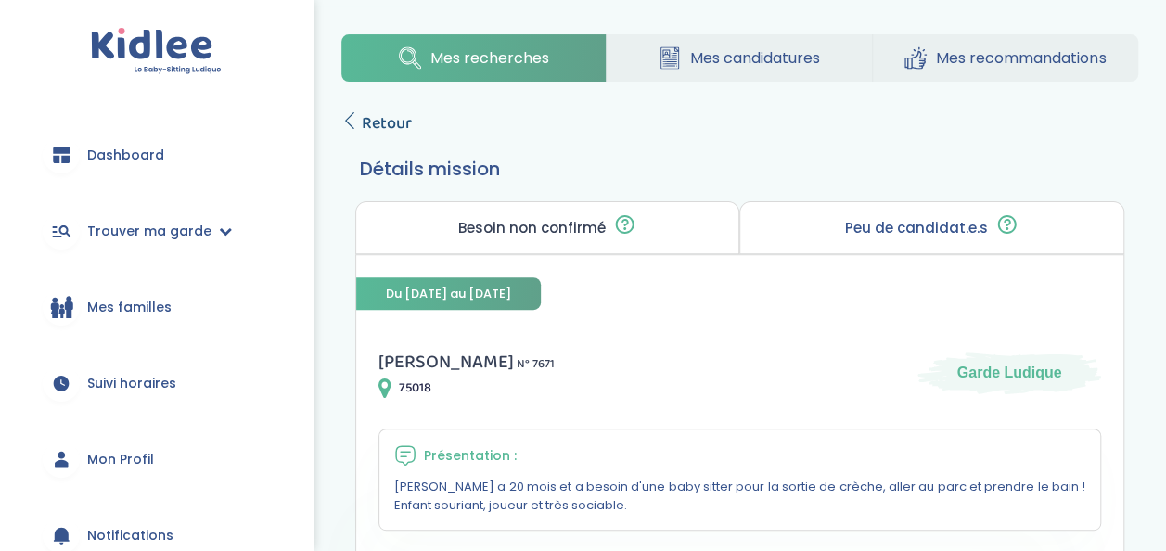
click at [378, 130] on span "Retour" at bounding box center [387, 123] width 50 height 26
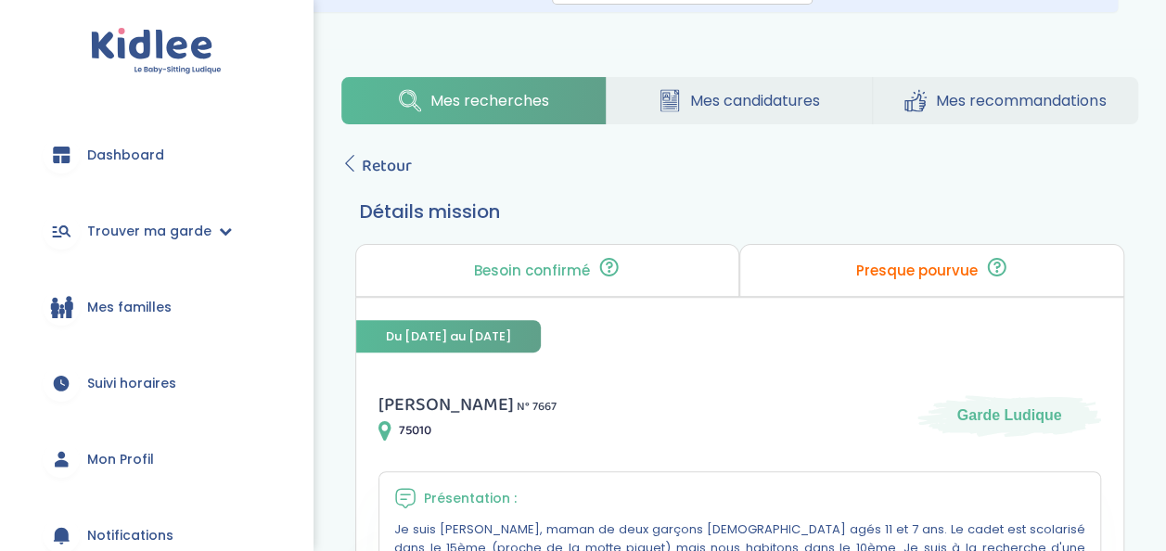
scroll to position [156, 0]
click at [378, 162] on span "Retour" at bounding box center [387, 167] width 50 height 26
